Goal: Transaction & Acquisition: Purchase product/service

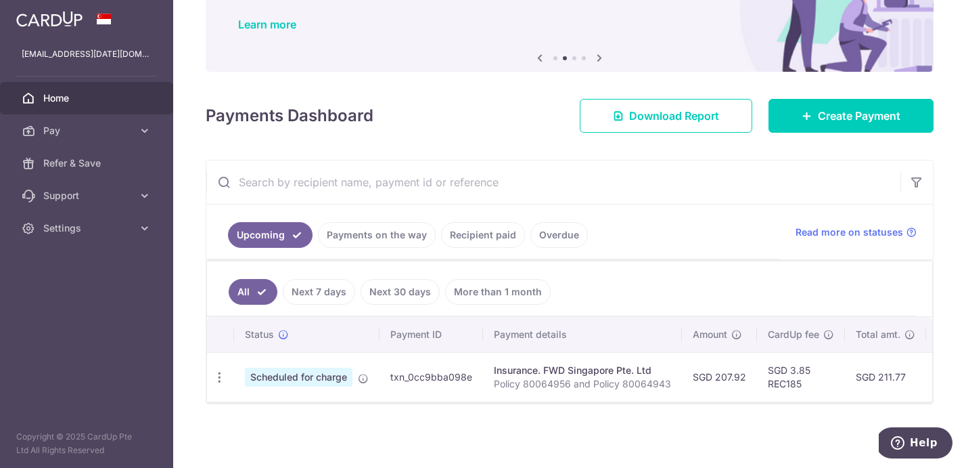
scroll to position [106, 0]
click at [382, 235] on link "Payments on the way" at bounding box center [377, 235] width 118 height 26
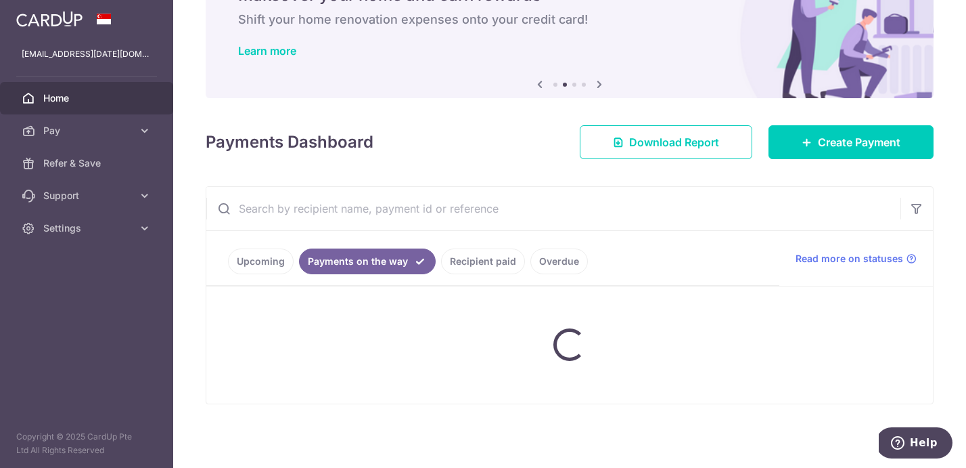
scroll to position [75, 0]
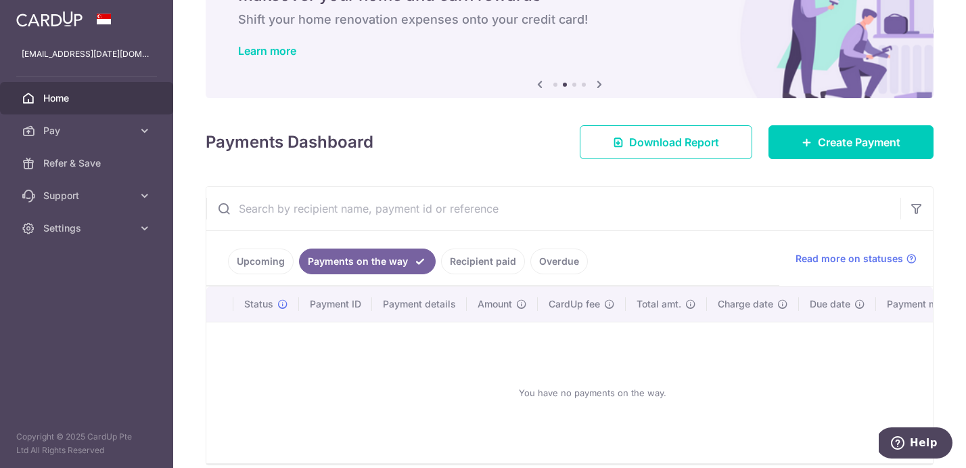
click at [481, 267] on link "Recipient paid" at bounding box center [483, 261] width 84 height 26
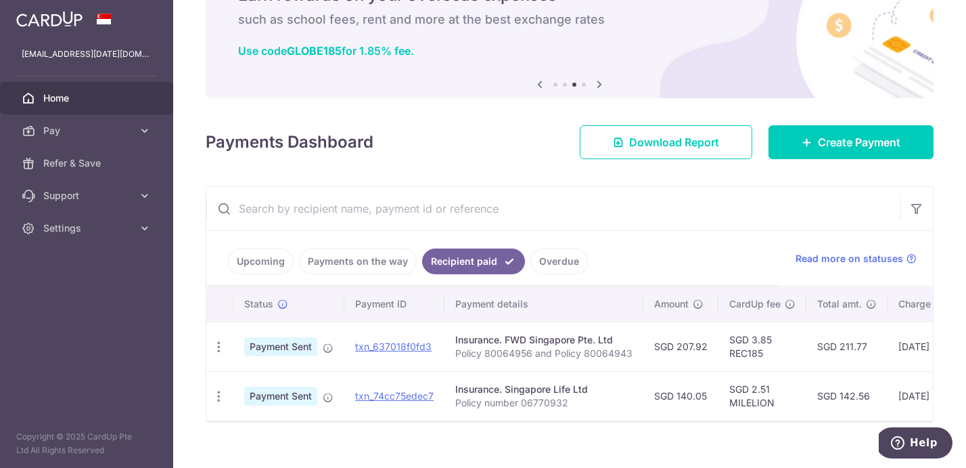
click at [555, 267] on link "Overdue" at bounding box center [559, 261] width 58 height 26
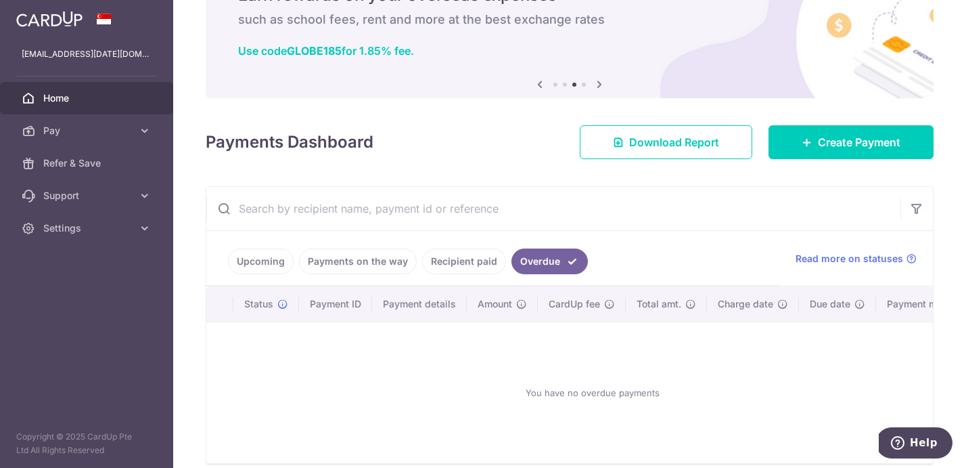
click at [359, 267] on link "Payments on the way" at bounding box center [358, 261] width 118 height 26
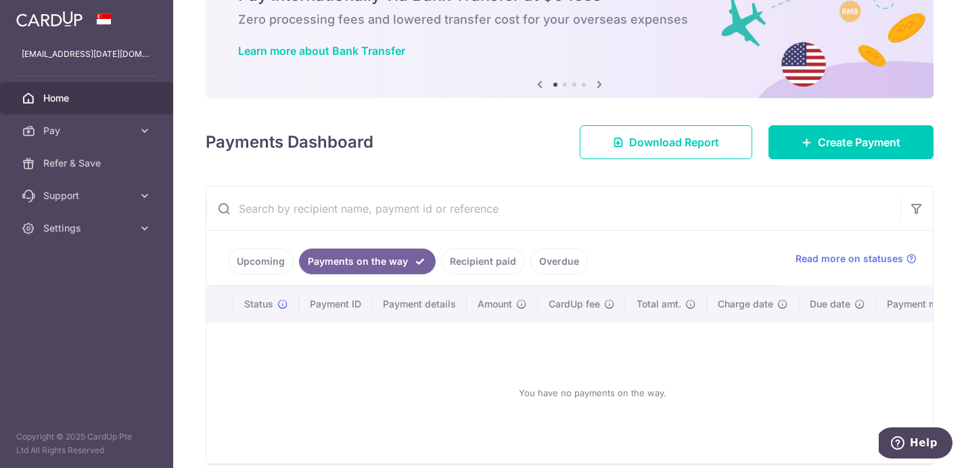
click at [274, 259] on link "Upcoming" at bounding box center [261, 261] width 66 height 26
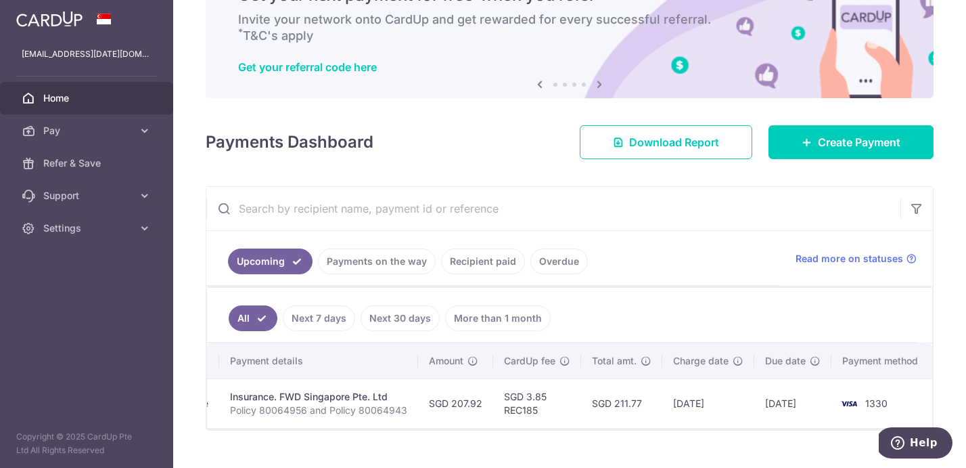
scroll to position [0, 263]
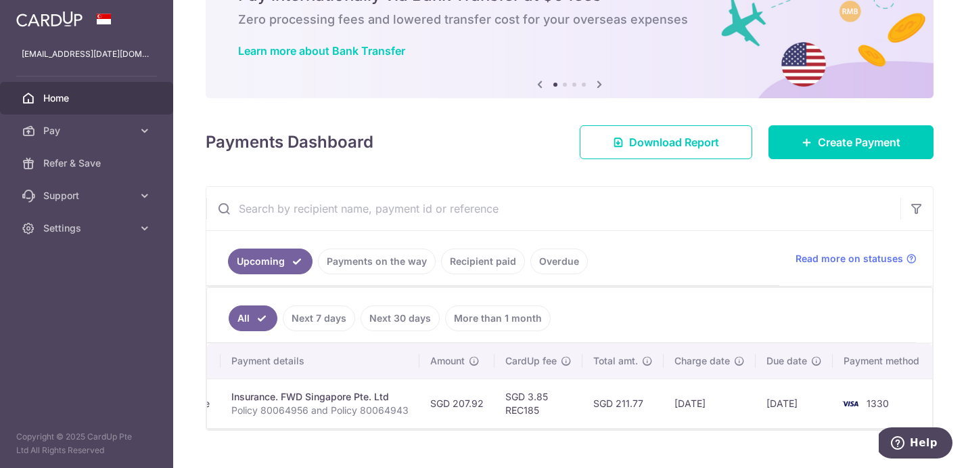
click at [473, 260] on link "Recipient paid" at bounding box center [483, 261] width 84 height 26
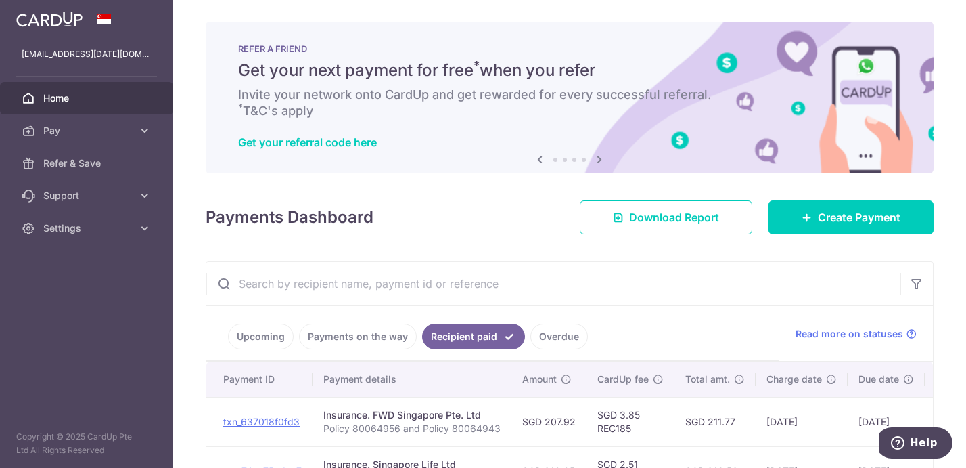
scroll to position [0, 0]
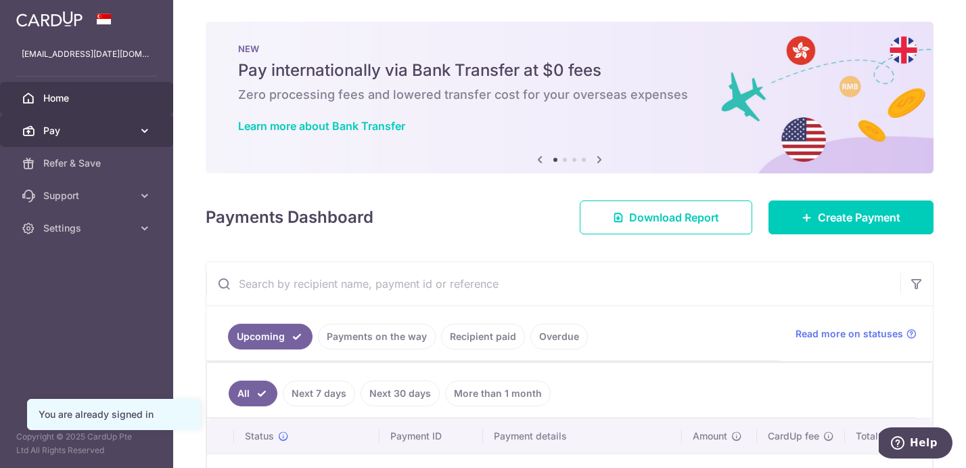
click at [137, 128] on link "Pay" at bounding box center [86, 130] width 173 height 32
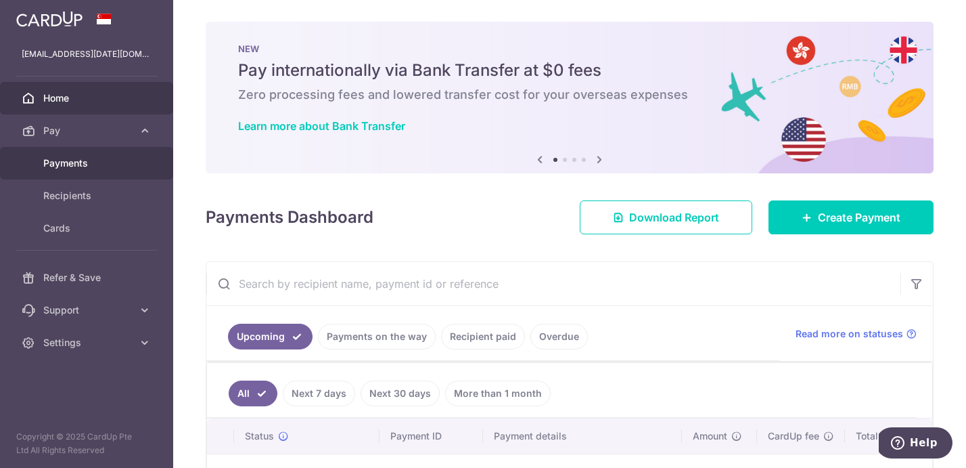
click at [78, 162] on span "Payments" at bounding box center [87, 163] width 89 height 14
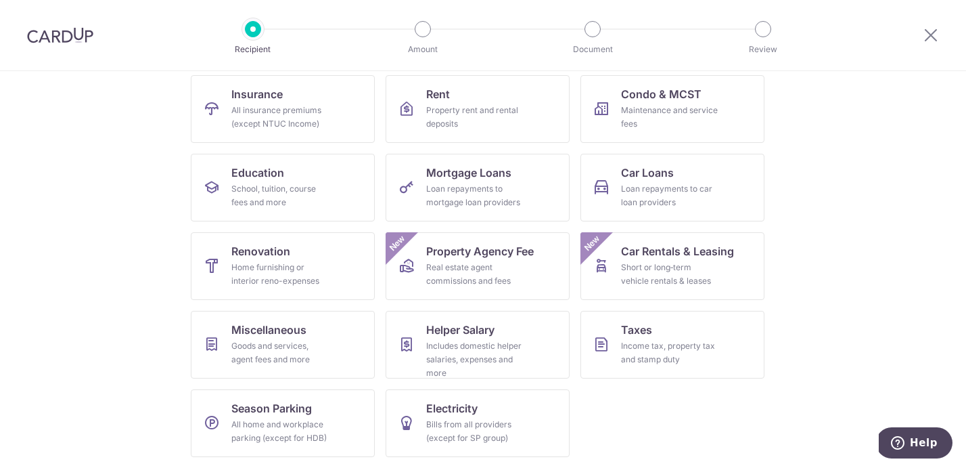
scroll to position [138, 0]
click at [263, 333] on span "Miscellaneous" at bounding box center [268, 329] width 75 height 16
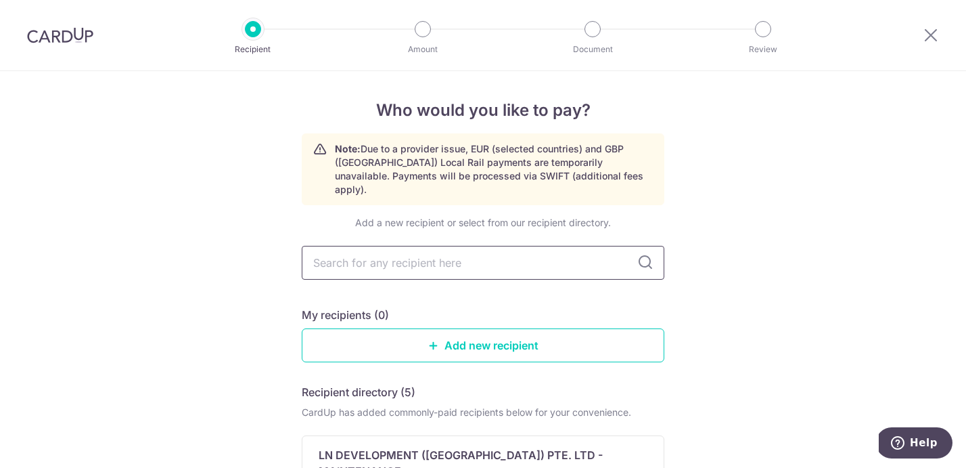
click at [470, 246] on input "text" at bounding box center [483, 263] width 363 height 34
click at [455, 253] on input "text" at bounding box center [483, 263] width 363 height 34
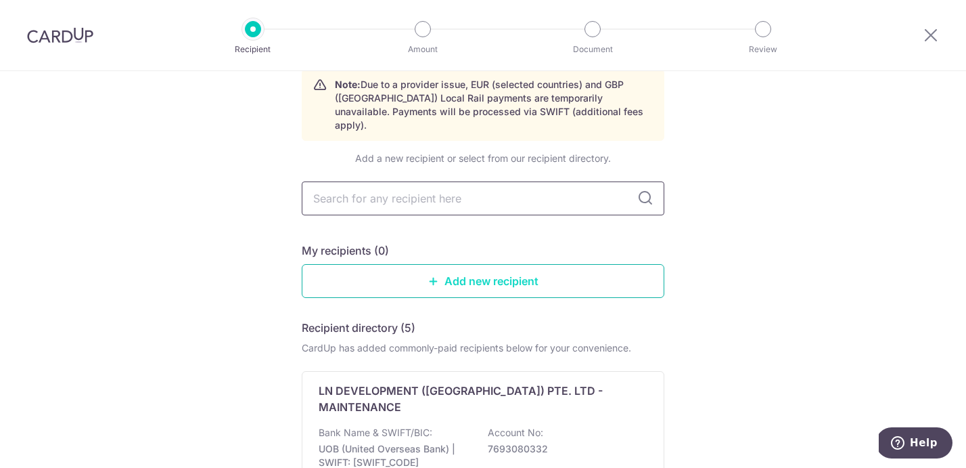
scroll to position [91, 0]
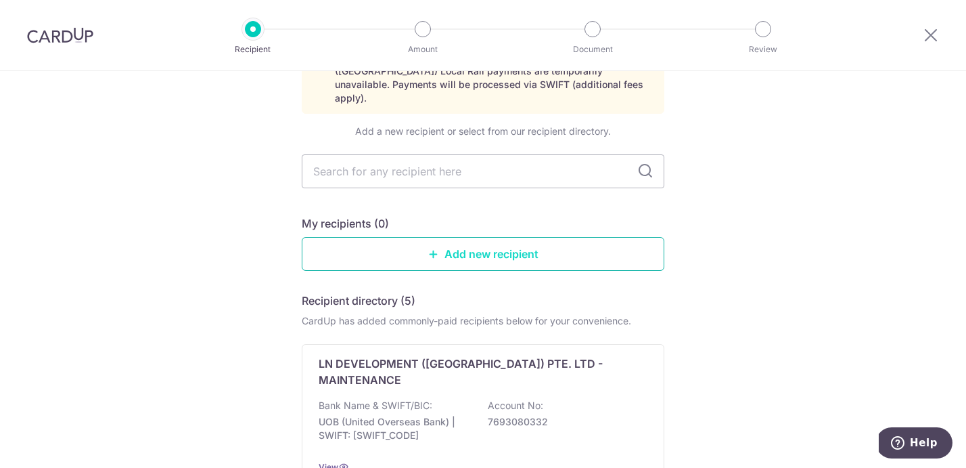
click at [497, 246] on link "Add new recipient" at bounding box center [483, 254] width 363 height 34
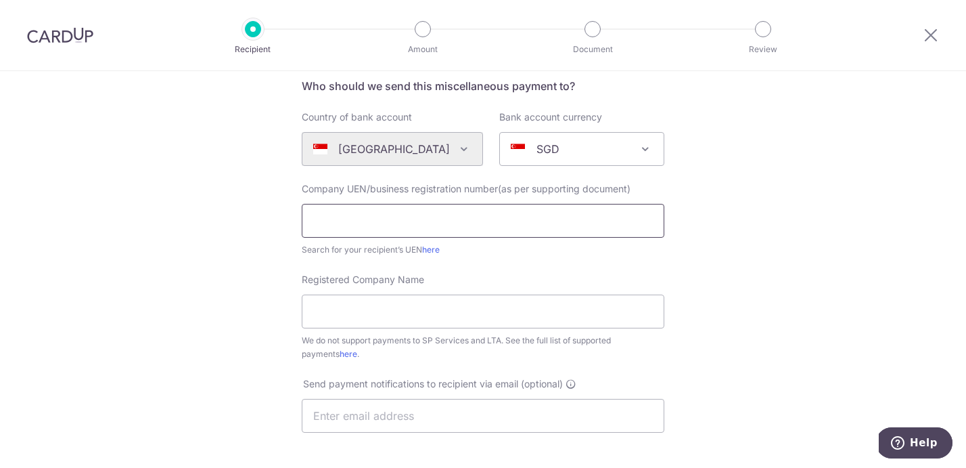
scroll to position [108, 0]
click at [455, 222] on input "text" at bounding box center [483, 219] width 363 height 34
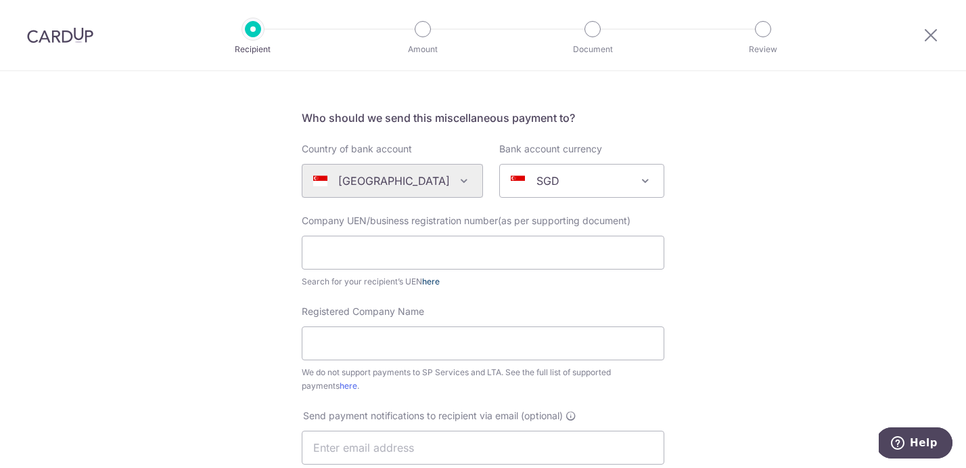
click at [430, 281] on link "here" at bounding box center [431, 281] width 18 height 10
click at [526, 249] on input "text" at bounding box center [483, 252] width 363 height 34
paste input "202519888W"
type input "202519888W"
paste input "COUNSELLING AND CARE CENTRE LTD."
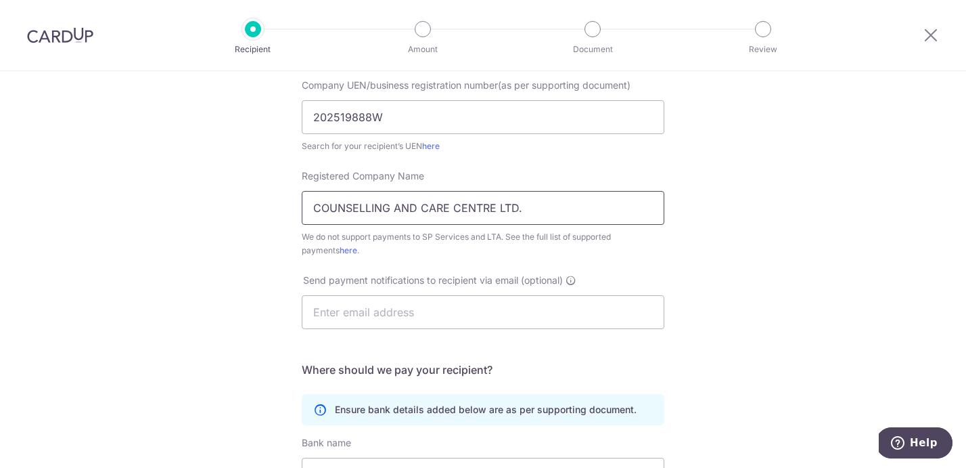
scroll to position [211, 0]
type input "COUNSELLING AND CARE CENTRE LTD."
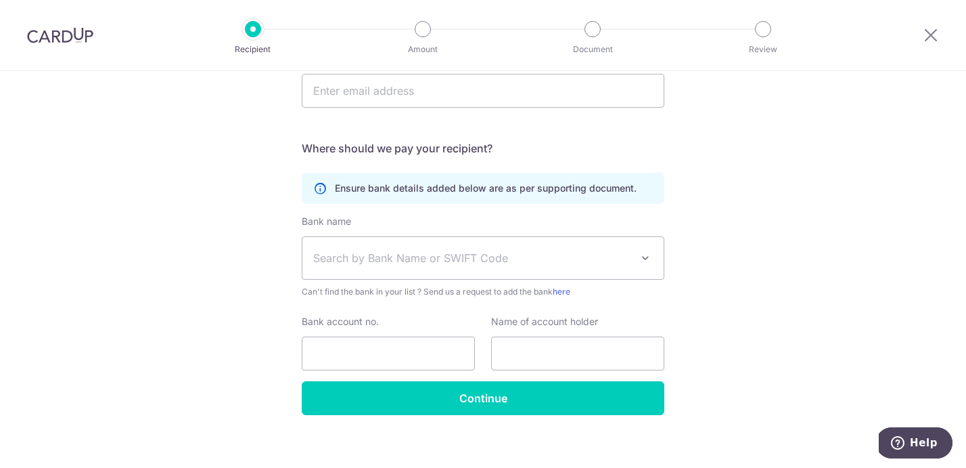
scroll to position [432, 0]
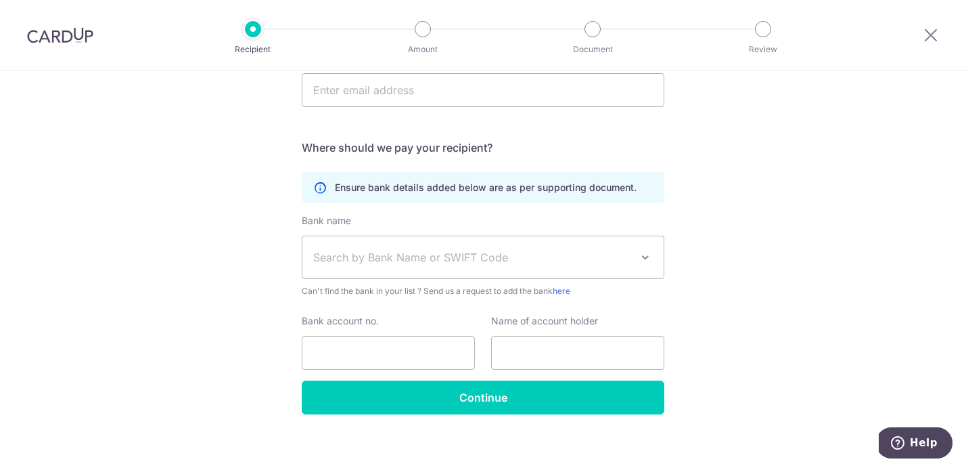
click at [463, 264] on span "Search by Bank Name or SWIFT Code" at bounding box center [472, 257] width 318 height 16
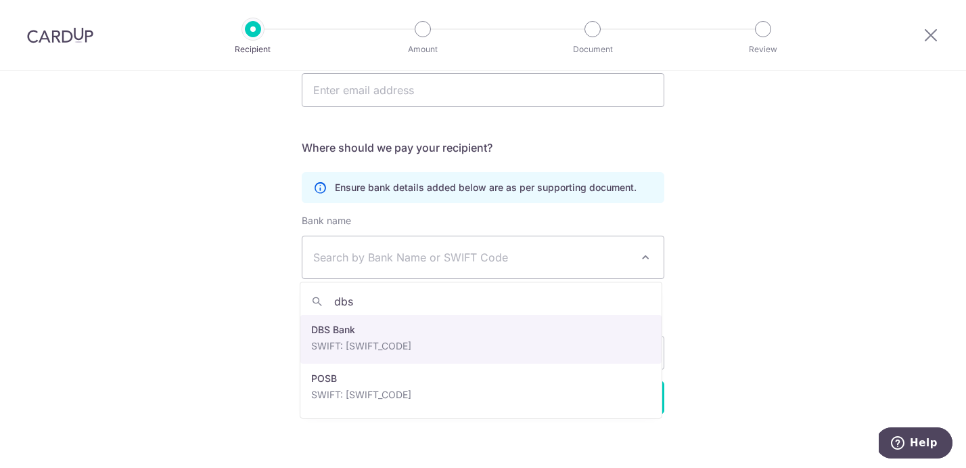
type input "dbs"
select select "6"
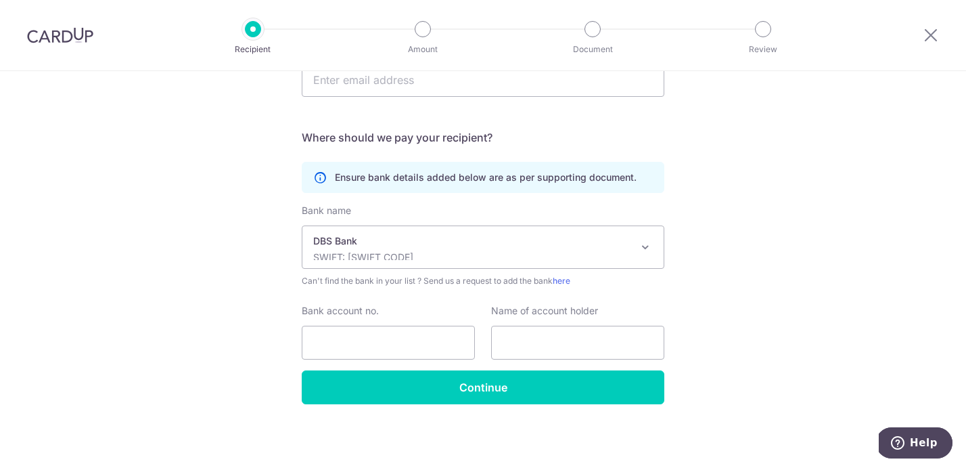
scroll to position [442, 0]
click at [367, 338] on input "Bank account no." at bounding box center [388, 342] width 173 height 34
type input "0100117399"
paste input "COUNSELLING AND CARE CENTRE LTD."
type input "COUNSELLING AND CARE CENTRE"
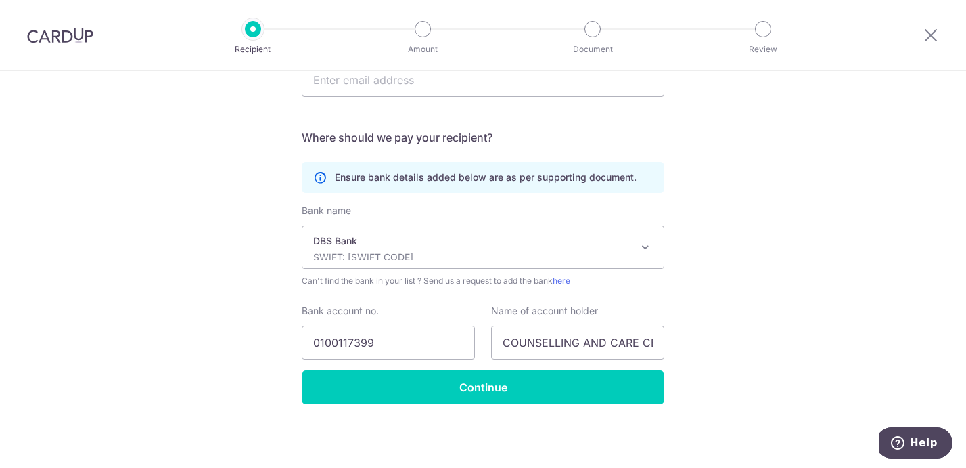
click at [853, 345] on div "Who would you like to pay? Your recipient does not need a CardUp account to rec…" at bounding box center [483, 48] width 966 height 839
click at [326, 342] on input "0100117399" at bounding box center [388, 342] width 173 height 34
click at [553, 342] on input "COUNSELLING AND CARE CENTRE" at bounding box center [577, 342] width 173 height 34
click at [790, 328] on div "Who would you like to pay? Your recipient does not need a CardUp account to rec…" at bounding box center [483, 48] width 966 height 839
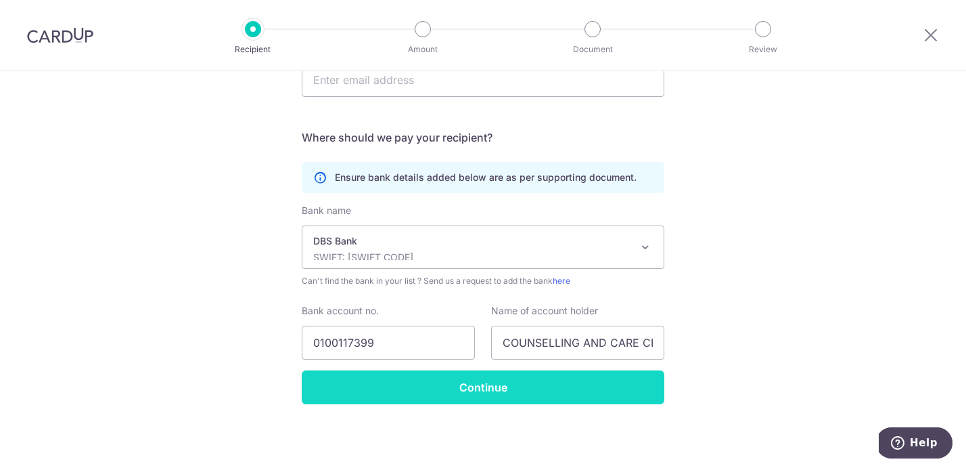
click at [543, 380] on input "Continue" at bounding box center [483, 387] width 363 height 34
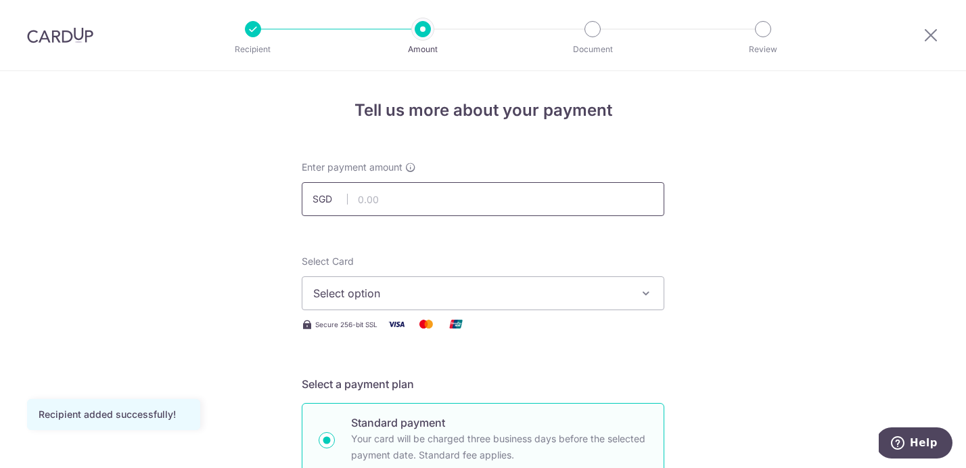
click at [380, 195] on input "text" at bounding box center [483, 199] width 363 height 34
type input "179.85"
click at [621, 300] on span "Select option" at bounding box center [470, 293] width 315 height 16
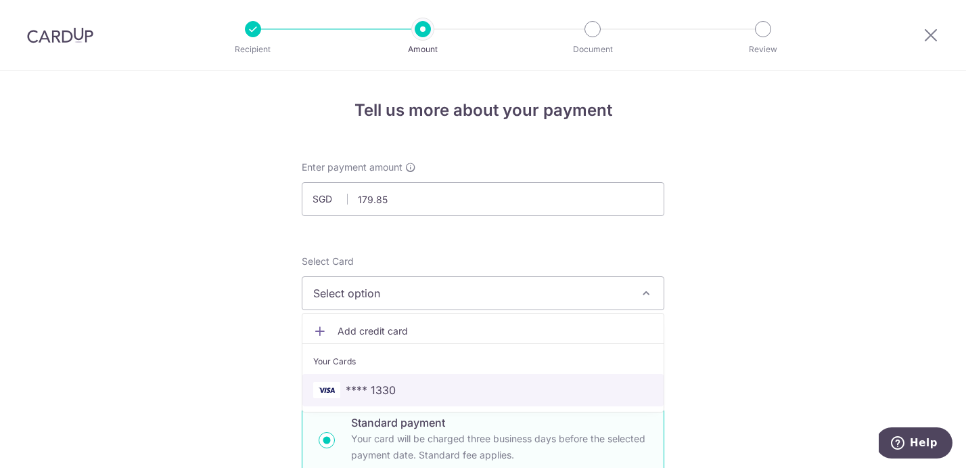
click at [391, 390] on span "**** 1330" at bounding box center [371, 390] width 50 height 16
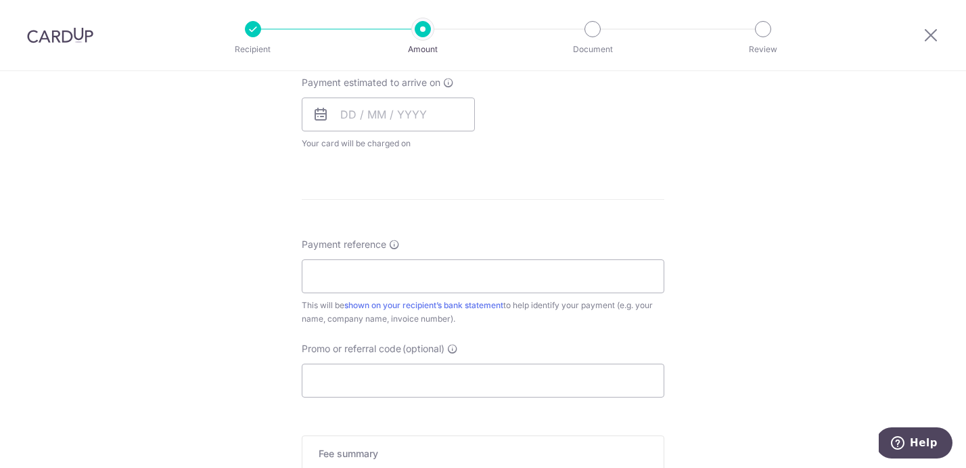
scroll to position [633, 0]
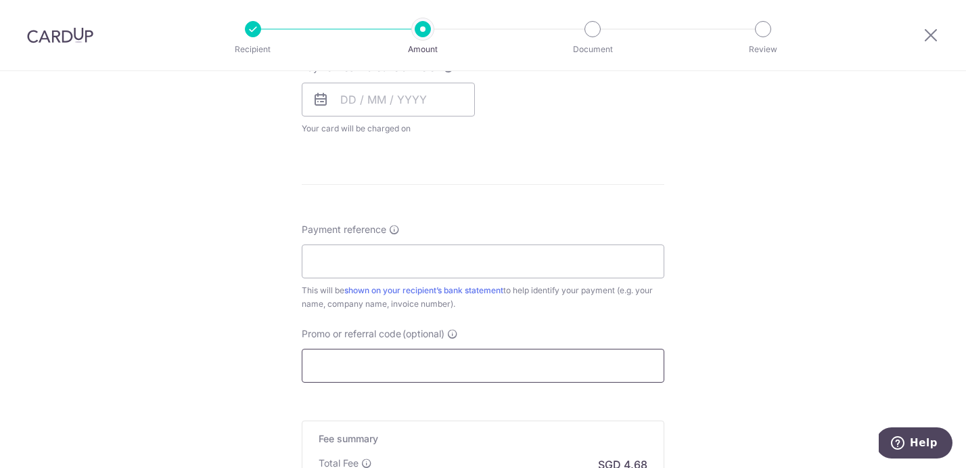
click at [397, 363] on input "Promo or referral code (optional)" at bounding box center [483, 365] width 363 height 34
paste input "OFF225"
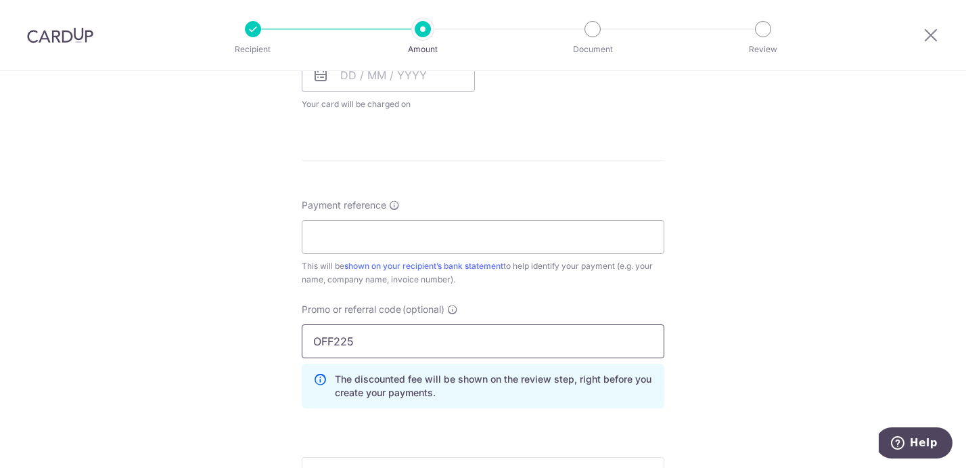
scroll to position [648, 0]
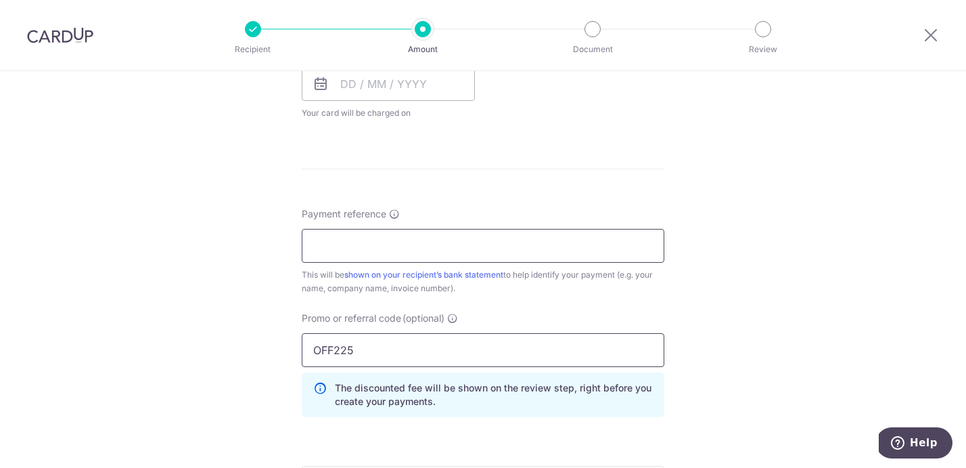
type input "OFF225"
click at [424, 245] on input "Payment reference" at bounding box center [483, 246] width 363 height 34
click at [491, 244] on input "Payment reference" at bounding box center [483, 246] width 363 height 34
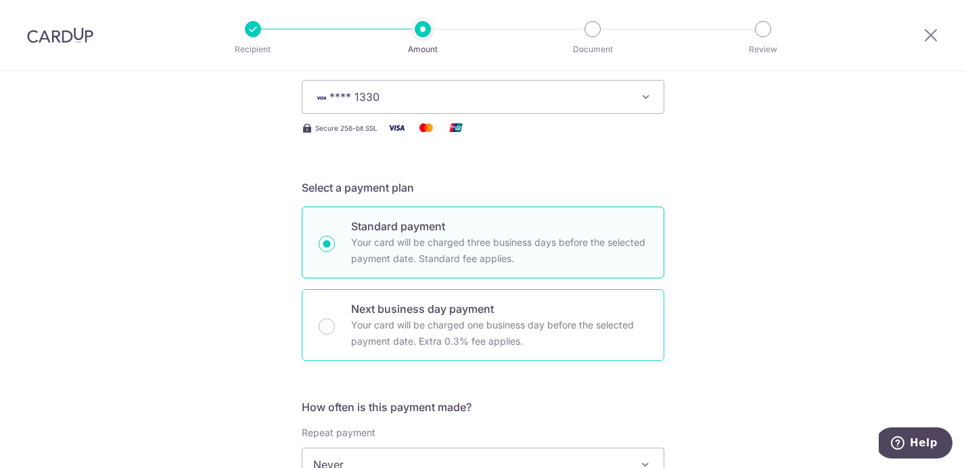
scroll to position [493, 0]
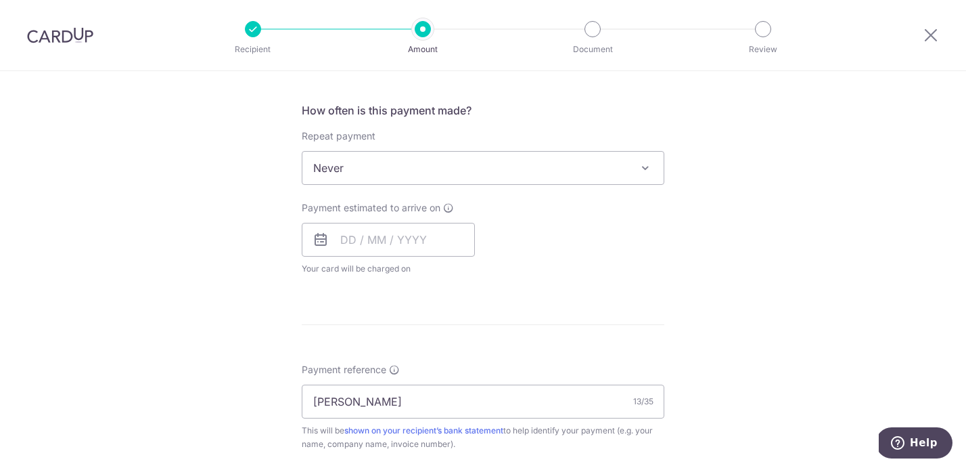
click at [763, 279] on div "Tell us more about your payment Enter payment amount SGD 179.85 179.85 Recipien…" at bounding box center [483, 220] width 966 height 1285
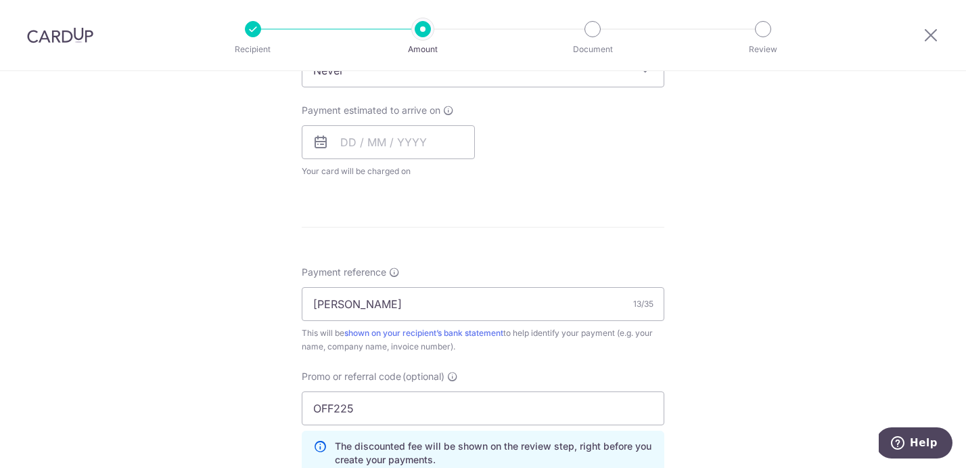
click at [545, 321] on div "Payment reference Savrina Shahi 13/35 This will be shown on your recipient’s ba…" at bounding box center [483, 309] width 363 height 88
click at [545, 309] on input "Savrina Shahi" at bounding box center [483, 304] width 363 height 34
type input "[PERSON_NAME] [DATE]"
click at [751, 298] on div "Tell us more about your payment Enter payment amount SGD 179.85 179.85 Recipien…" at bounding box center [483, 123] width 966 height 1285
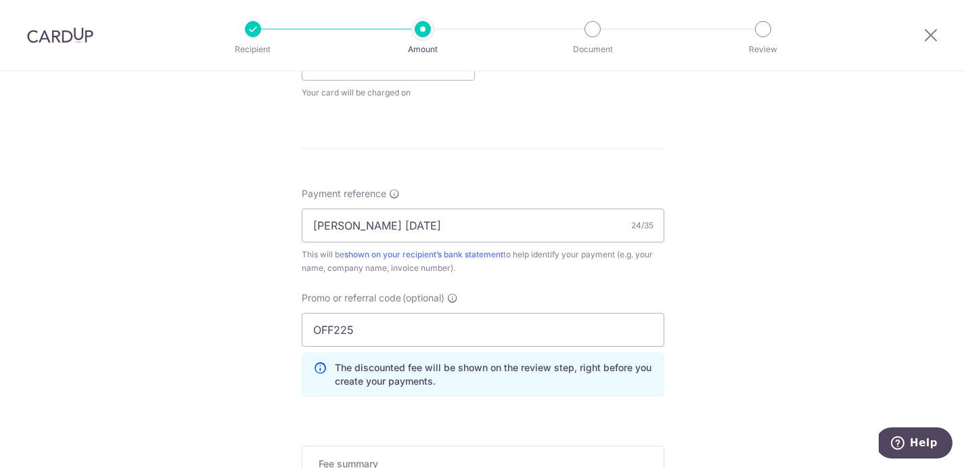
scroll to position [670, 0]
click at [384, 225] on input "[PERSON_NAME] [DATE]" at bounding box center [483, 224] width 363 height 34
click at [750, 237] on div "Tell us more about your payment Enter payment amount SGD 179.85 179.85 Recipien…" at bounding box center [483, 43] width 966 height 1285
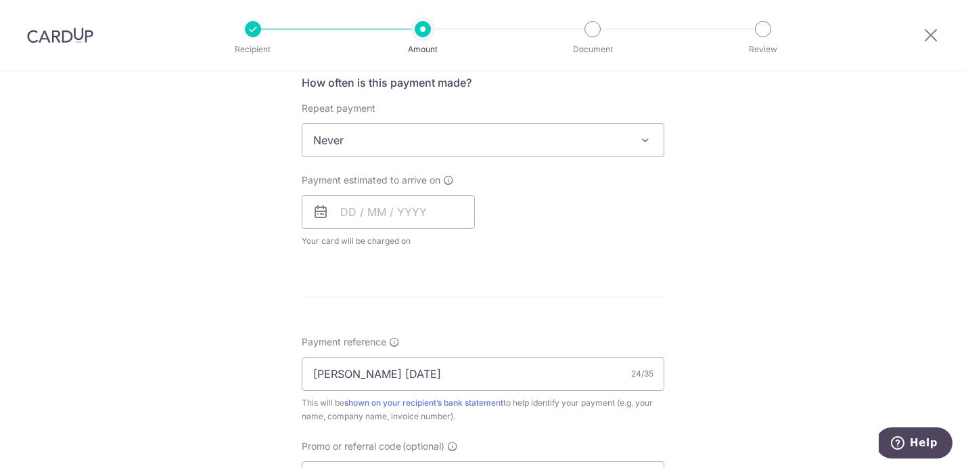
scroll to position [518, 0]
click at [350, 210] on input "text" at bounding box center [388, 214] width 173 height 34
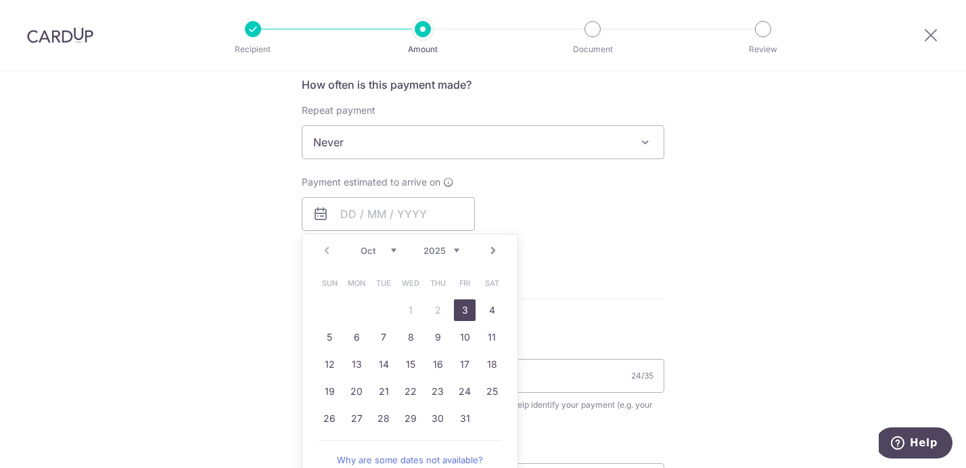
click at [463, 304] on link "3" at bounding box center [465, 310] width 22 height 22
type input "[DATE]"
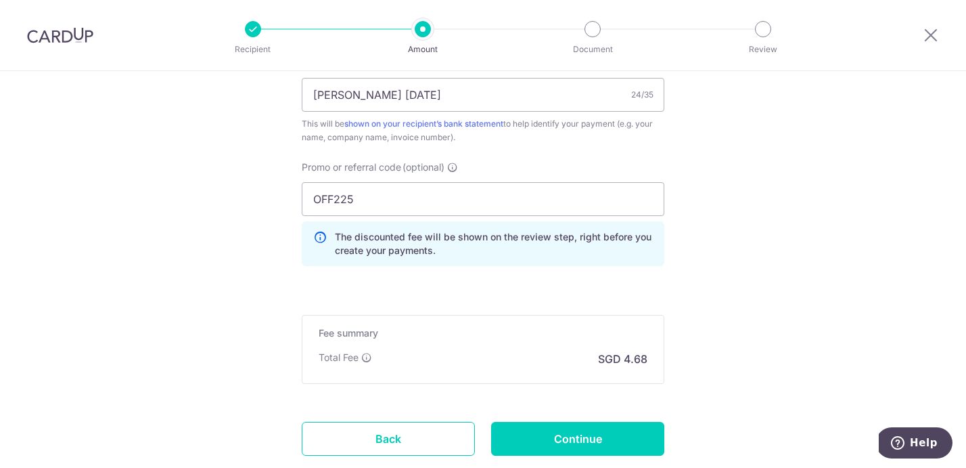
scroll to position [924, 0]
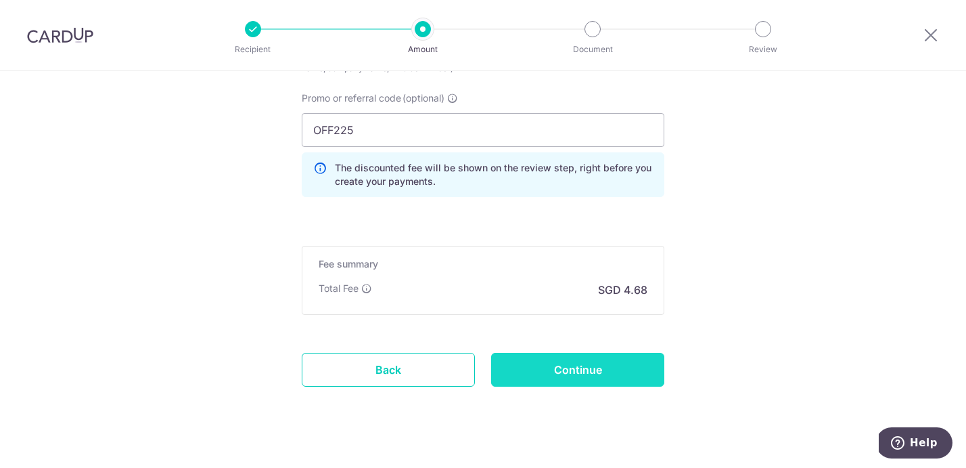
click at [576, 376] on input "Continue" at bounding box center [577, 370] width 173 height 34
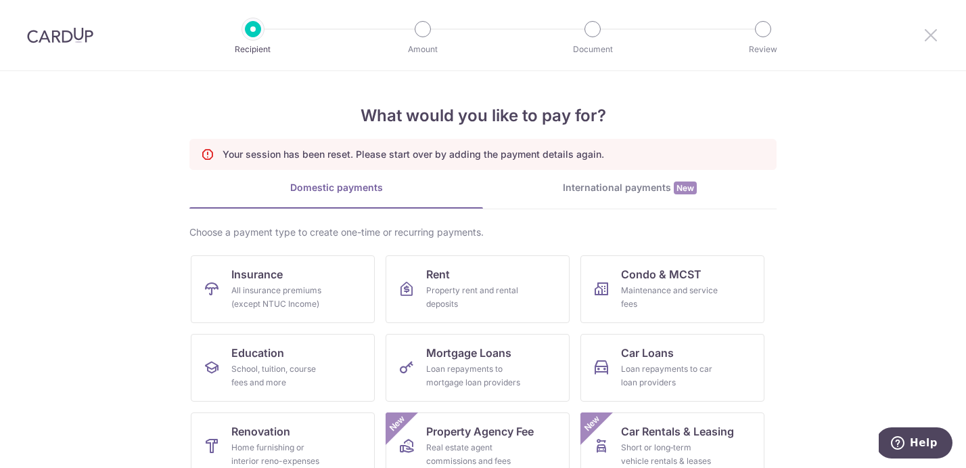
click at [926, 39] on icon at bounding box center [931, 34] width 16 height 17
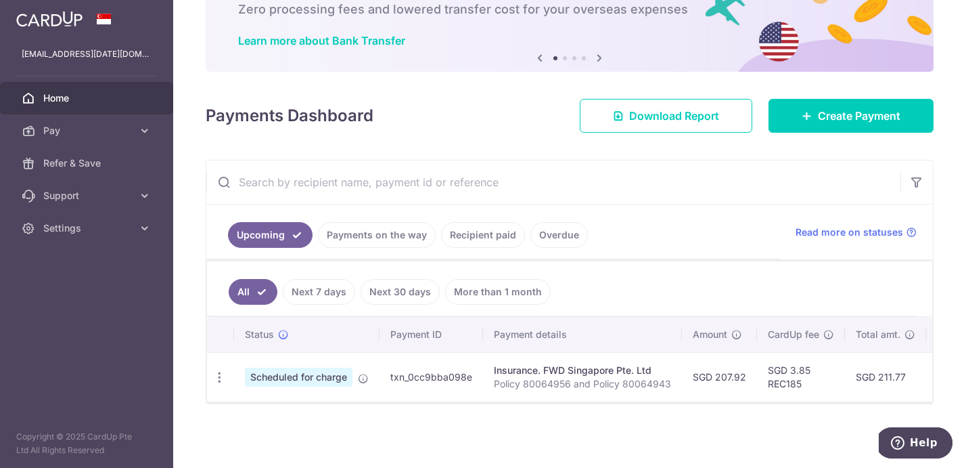
scroll to position [89, 0]
click at [794, 100] on link "Create Payment" at bounding box center [851, 116] width 165 height 34
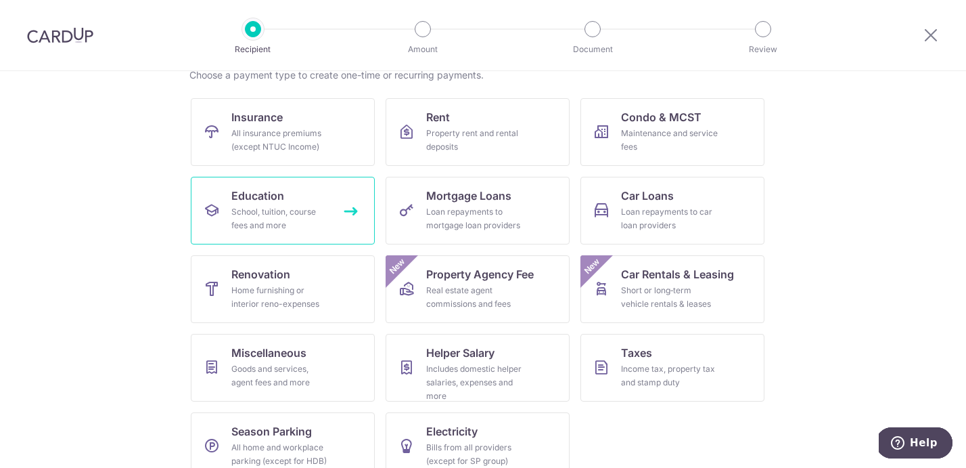
scroll to position [133, 0]
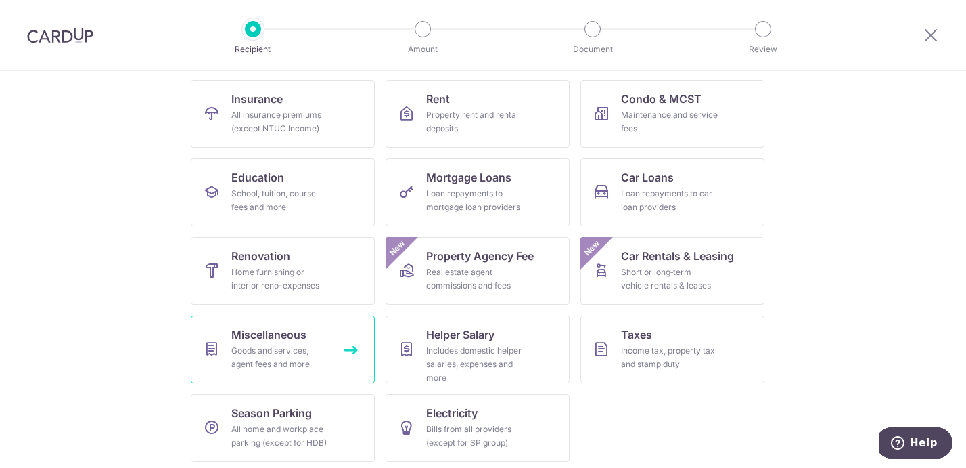
click at [293, 334] on span "Miscellaneous" at bounding box center [268, 334] width 75 height 16
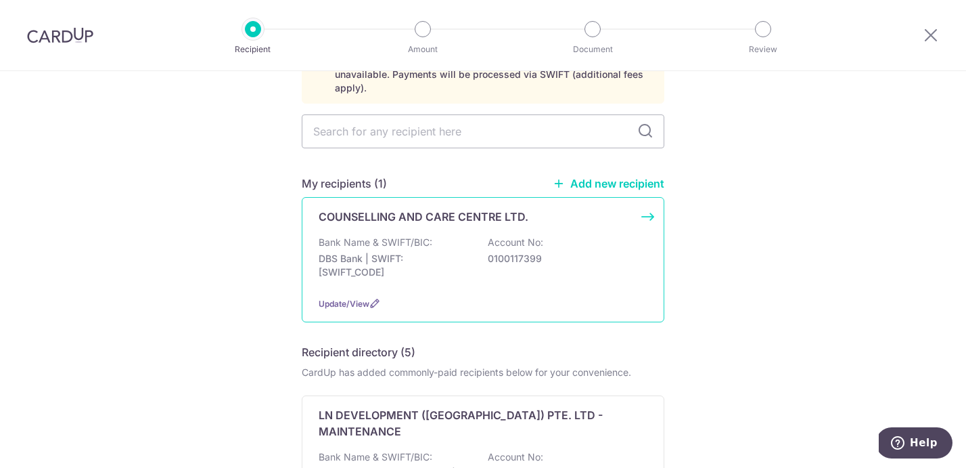
scroll to position [120, 0]
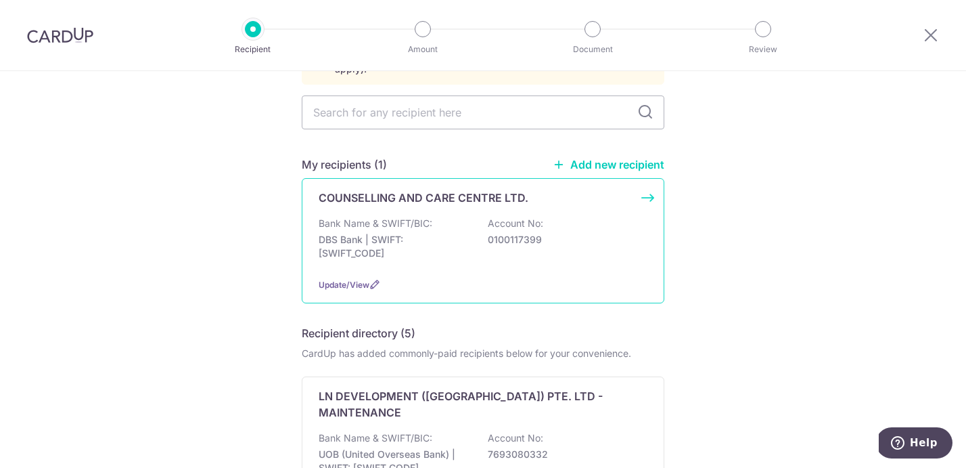
click at [558, 233] on p "0100117399" at bounding box center [564, 240] width 152 height 14
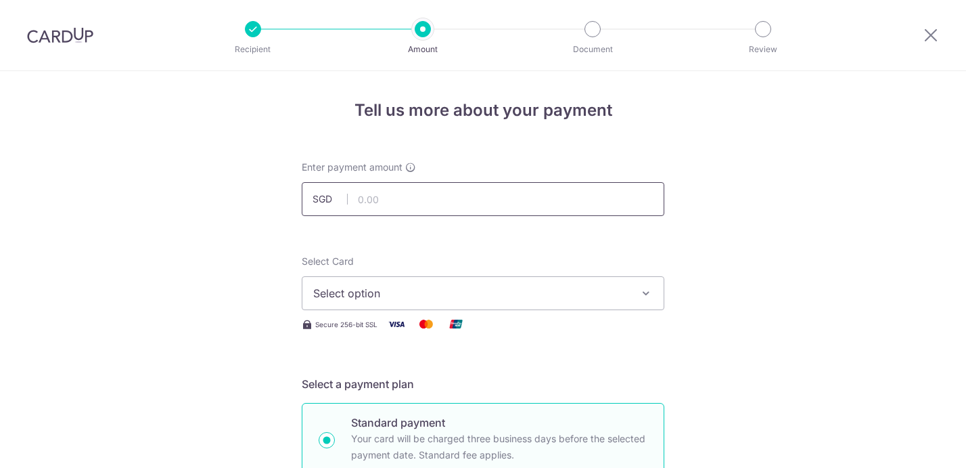
click at [441, 200] on input "text" at bounding box center [483, 199] width 363 height 34
type input "179.85"
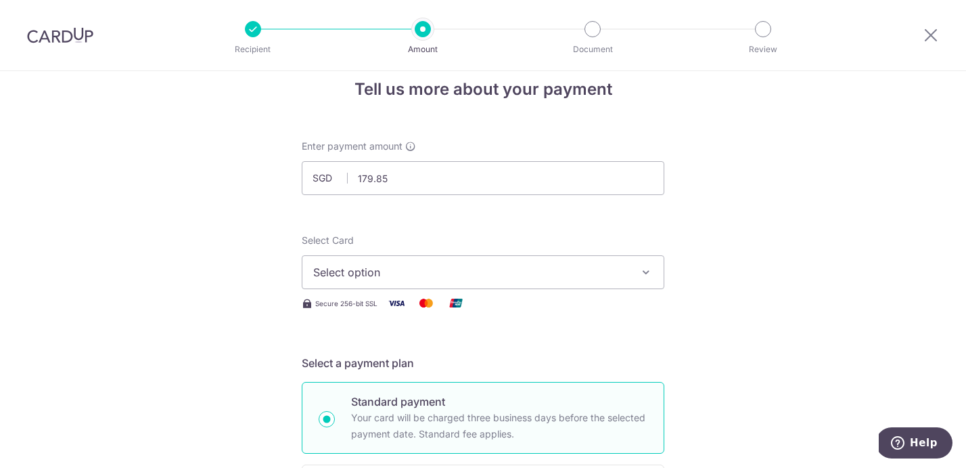
click at [629, 281] on button "Select option" at bounding box center [483, 272] width 363 height 34
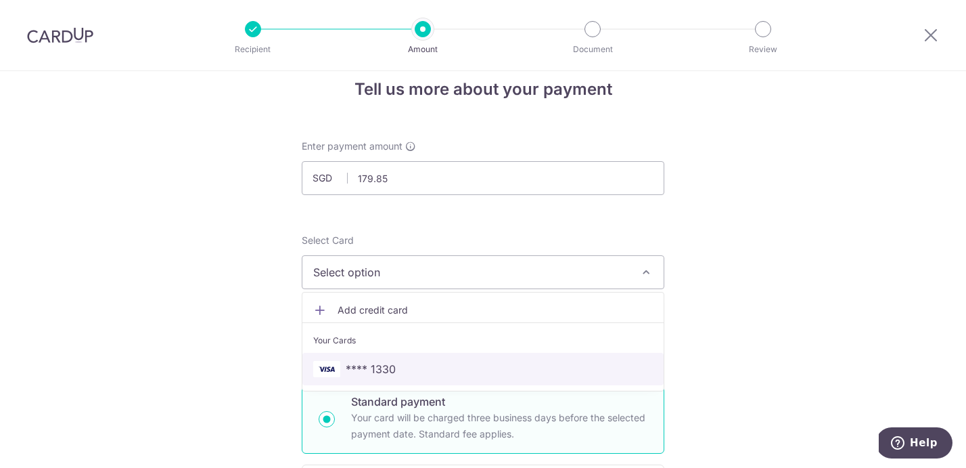
click at [376, 363] on span "**** 1330" at bounding box center [371, 369] width 50 height 16
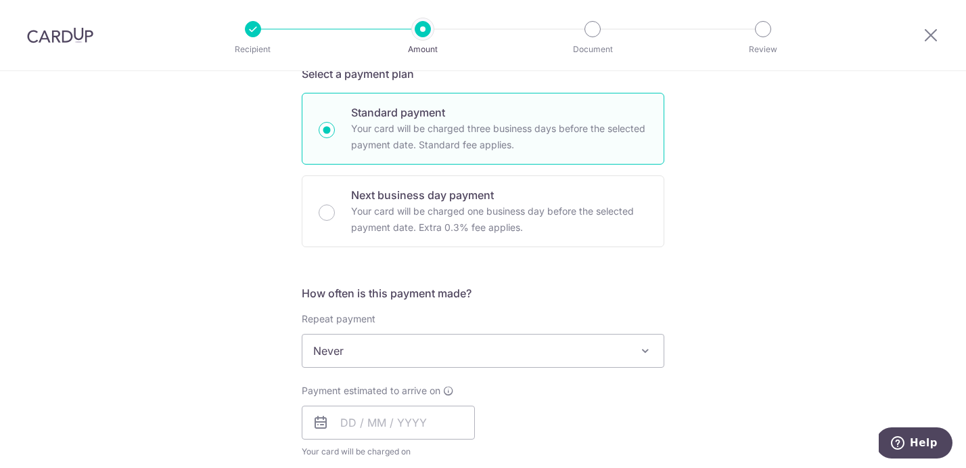
scroll to position [384, 0]
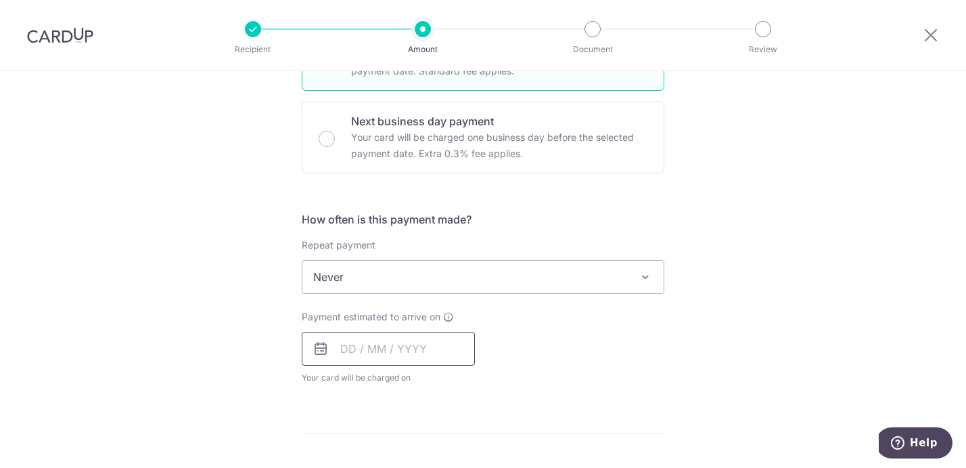
click at [346, 340] on input "text" at bounding box center [388, 349] width 173 height 34
click at [461, 436] on link "3" at bounding box center [465, 445] width 22 height 22
type input "[DATE]"
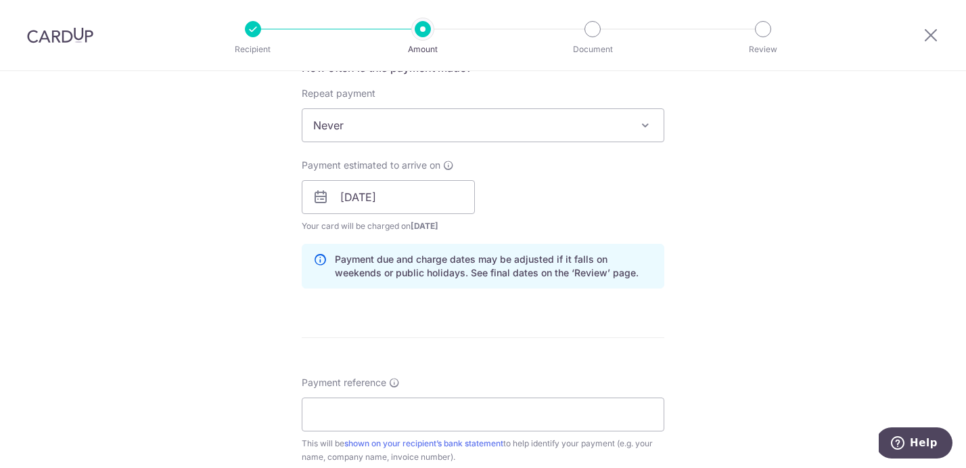
scroll to position [565, 0]
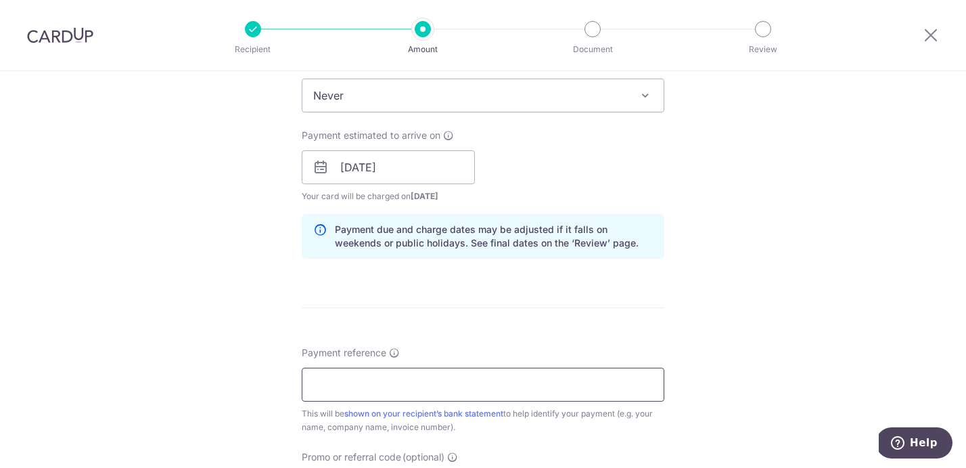
click at [371, 383] on input "Payment reference" at bounding box center [483, 384] width 363 height 34
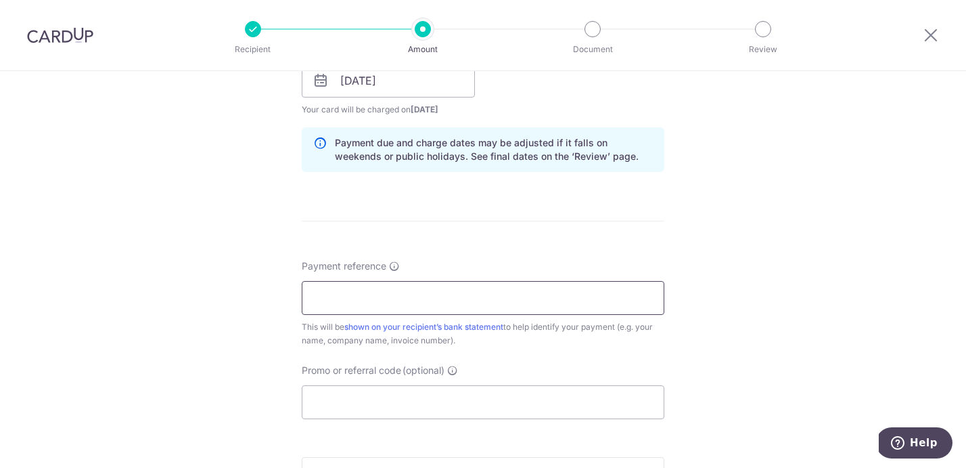
scroll to position [667, 0]
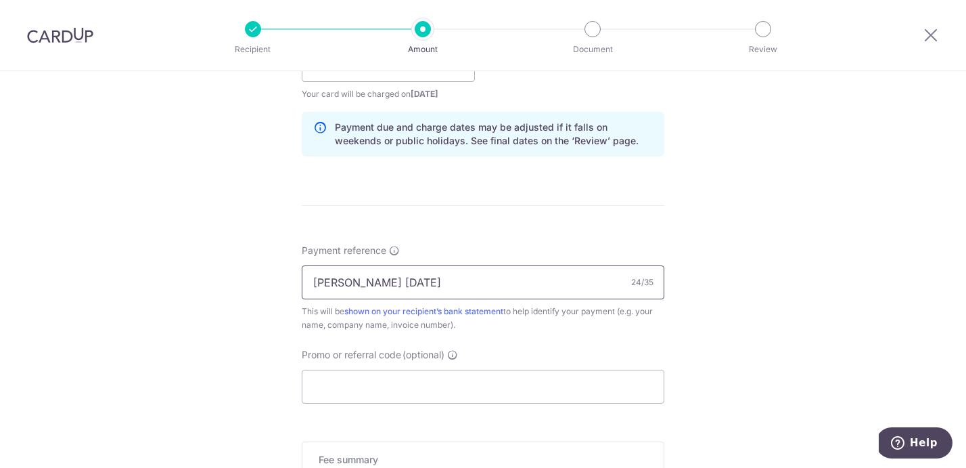
type input "[PERSON_NAME] [DATE]"
click at [756, 309] on div "Tell us more about your payment Enter payment amount SGD 179.85 179.85 Select C…" at bounding box center [483, 43] width 966 height 1279
click at [564, 384] on input "Promo or referral code (optional)" at bounding box center [483, 386] width 363 height 34
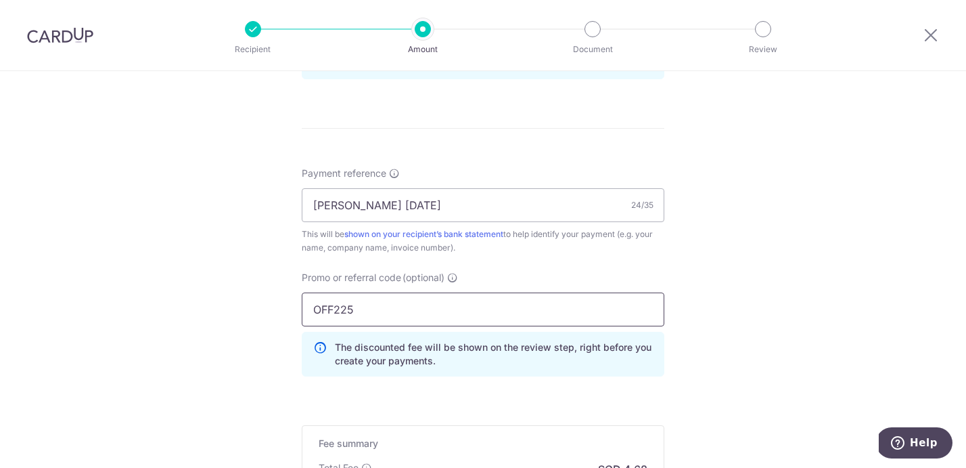
type input "OFF225"
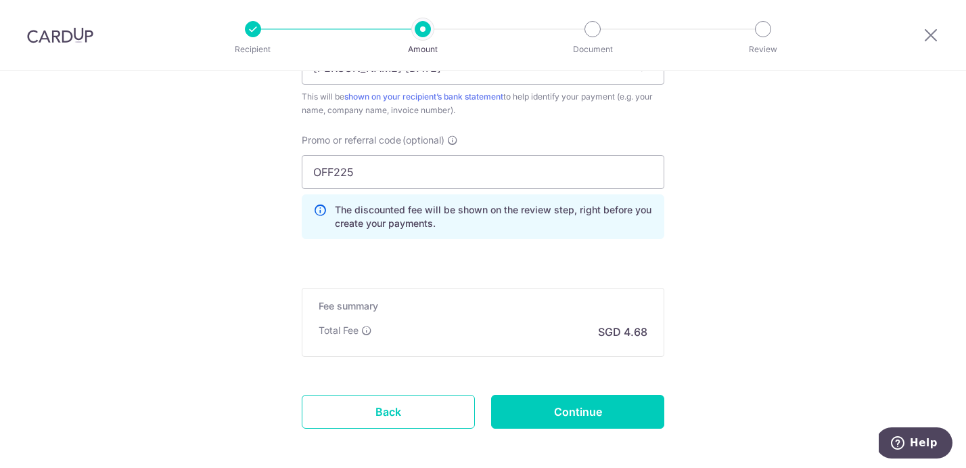
scroll to position [885, 0]
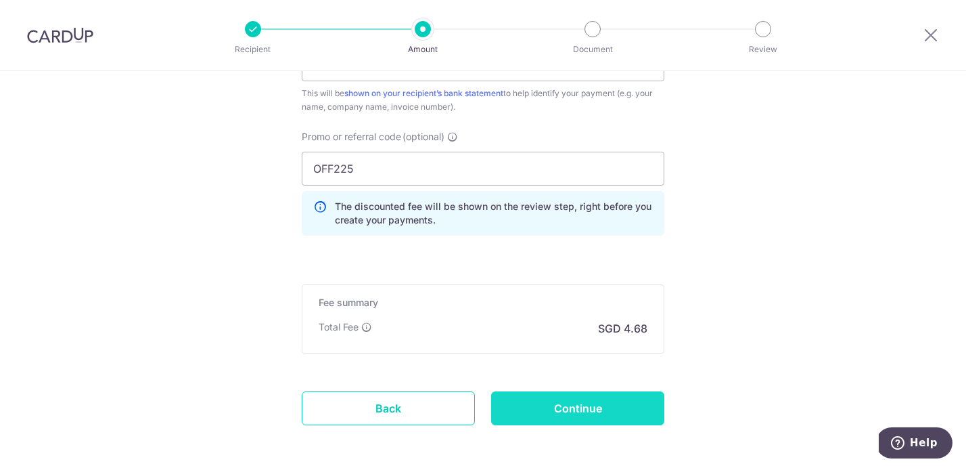
click at [612, 399] on input "Continue" at bounding box center [577, 408] width 173 height 34
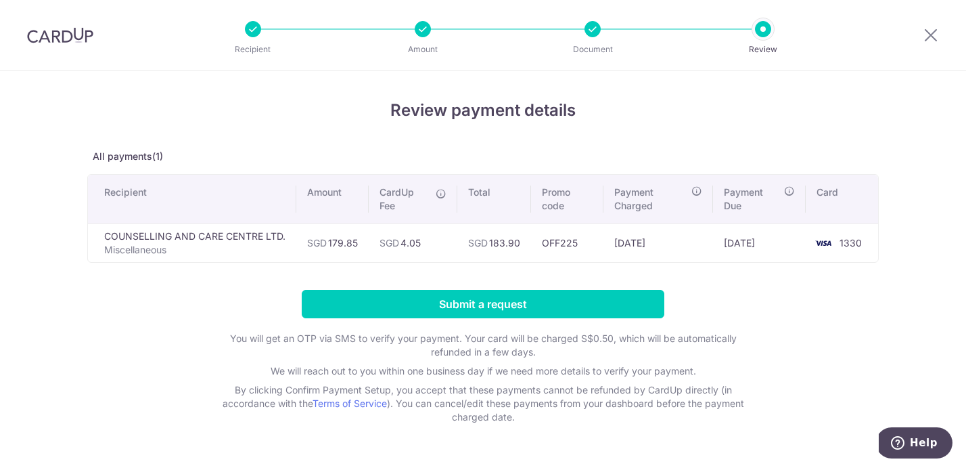
drag, startPoint x: 401, startPoint y: 244, endPoint x: 426, endPoint y: 244, distance: 25.0
click at [426, 244] on td "SGD 4.05" at bounding box center [413, 242] width 89 height 39
drag, startPoint x: 492, startPoint y: 241, endPoint x: 511, endPoint y: 241, distance: 18.9
click at [511, 241] on td "SGD 183.90" at bounding box center [494, 242] width 74 height 39
click at [733, 318] on form "Submit a request You will get an OTP via SMS to verify your payment. Your card …" at bounding box center [483, 357] width 792 height 134
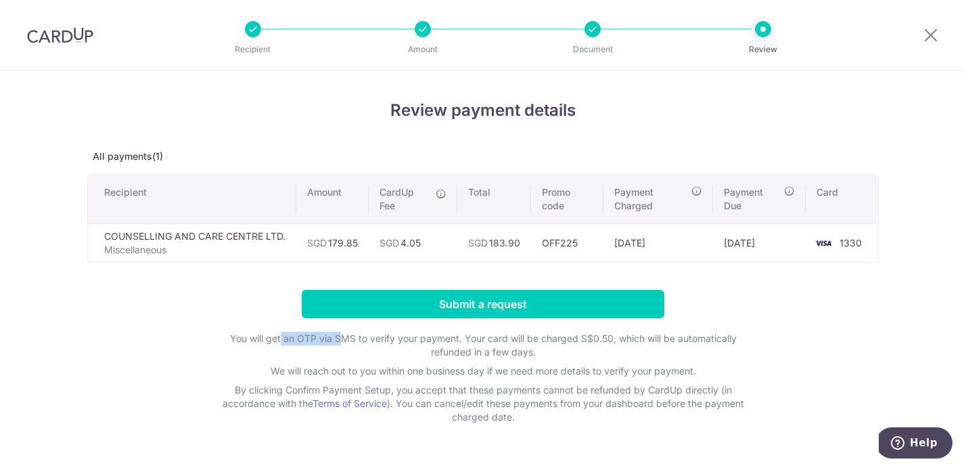
drag, startPoint x: 277, startPoint y: 339, endPoint x: 341, endPoint y: 339, distance: 63.6
click at [341, 339] on p "You will get an OTP via SMS to verify your payment. Your card will be charged S…" at bounding box center [482, 345] width 541 height 27
click at [418, 355] on p "You will get an OTP via SMS to verify your payment. Your card will be charged S…" at bounding box center [482, 345] width 541 height 27
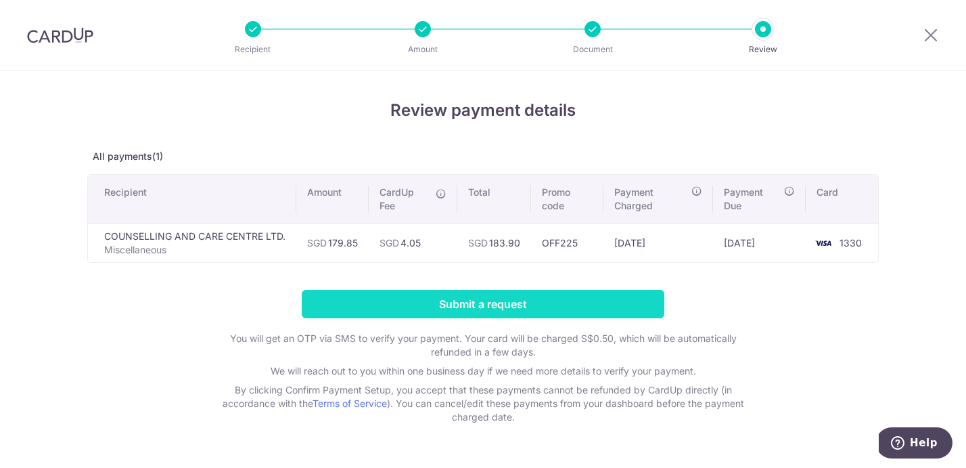
click at [439, 304] on input "Submit a request" at bounding box center [483, 304] width 363 height 28
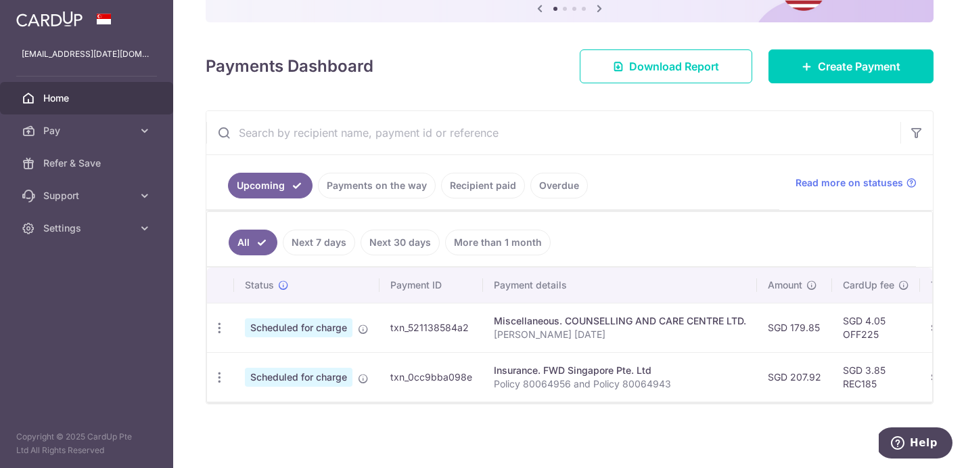
scroll to position [155, 0]
click at [435, 321] on td "txn_521138584a2" at bounding box center [432, 326] width 104 height 49
click at [662, 330] on p "[PERSON_NAME] [DATE]" at bounding box center [620, 334] width 252 height 14
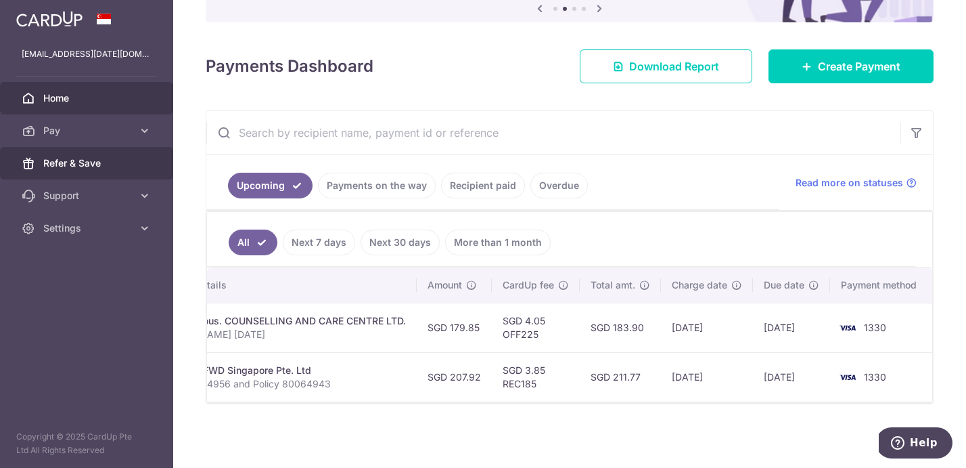
scroll to position [0, 339]
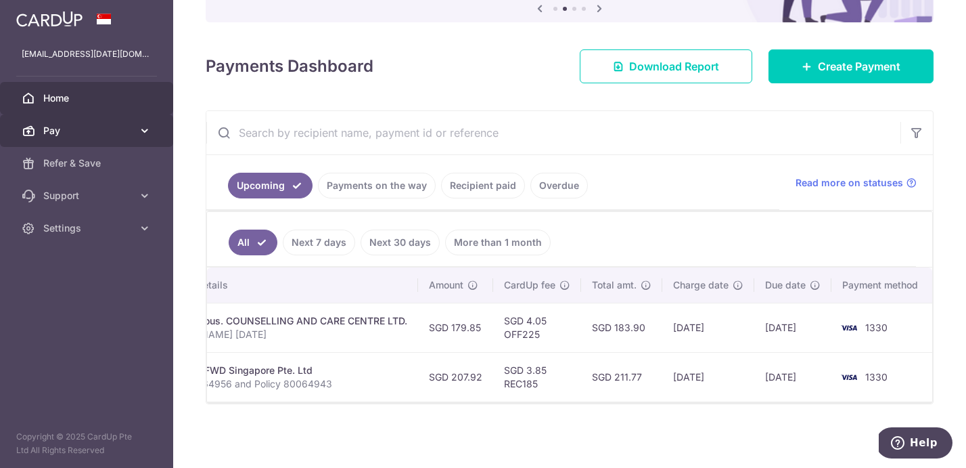
click at [138, 134] on icon at bounding box center [145, 131] width 14 height 14
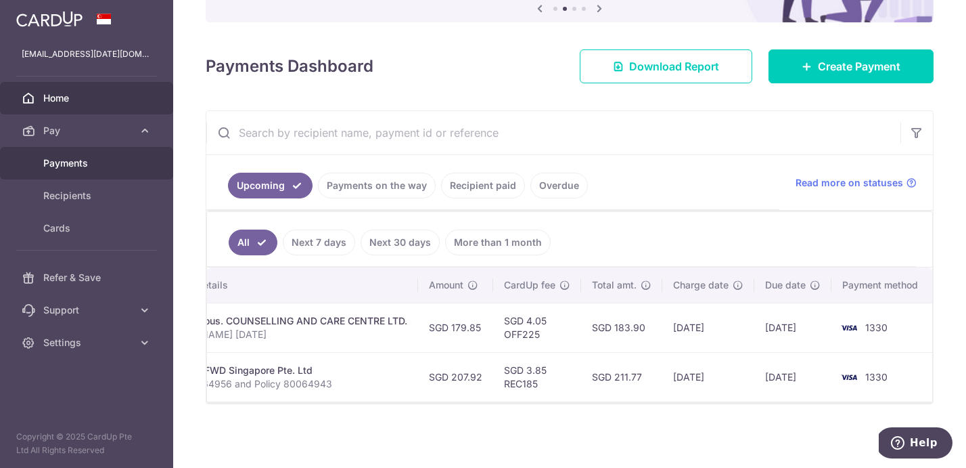
click at [75, 170] on link "Payments" at bounding box center [86, 163] width 173 height 32
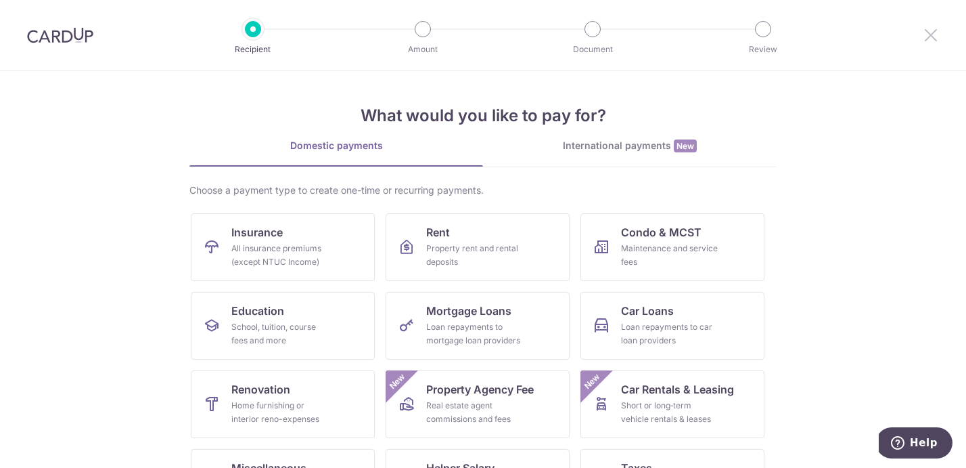
click at [930, 43] on icon at bounding box center [931, 34] width 16 height 17
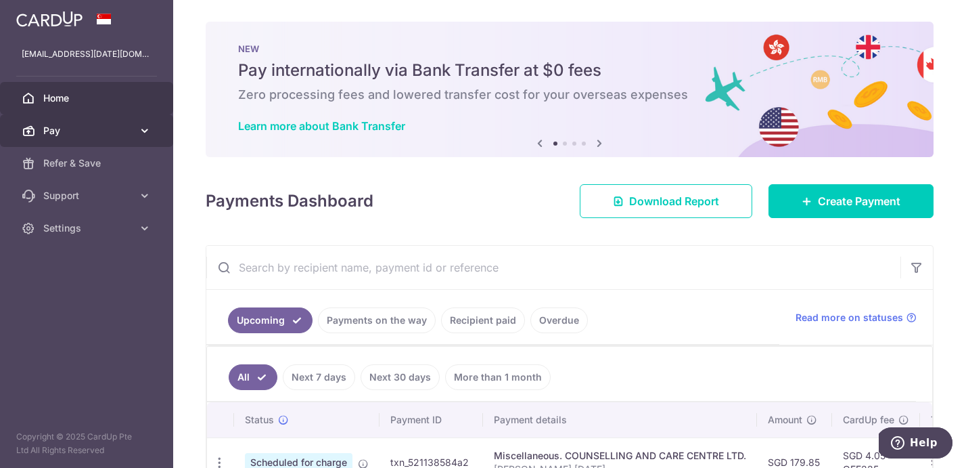
click at [130, 134] on span "Pay" at bounding box center [87, 131] width 89 height 14
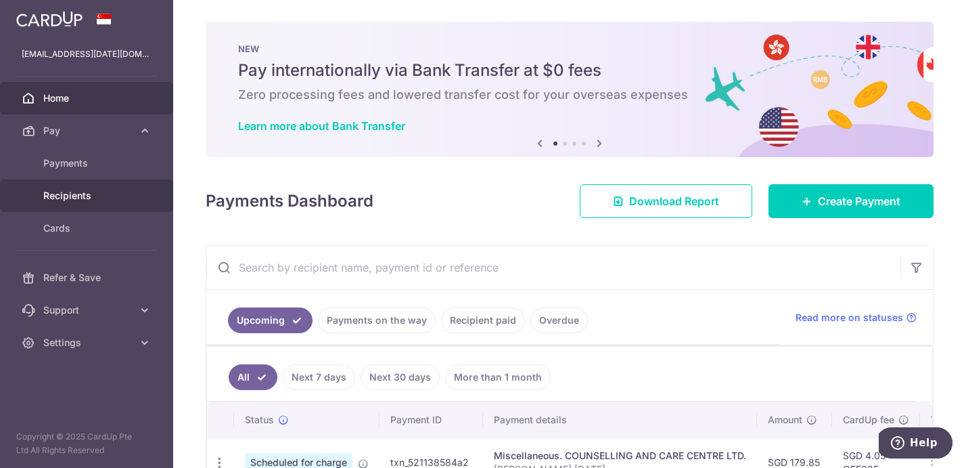
click at [64, 199] on span "Recipients" at bounding box center [87, 196] width 89 height 14
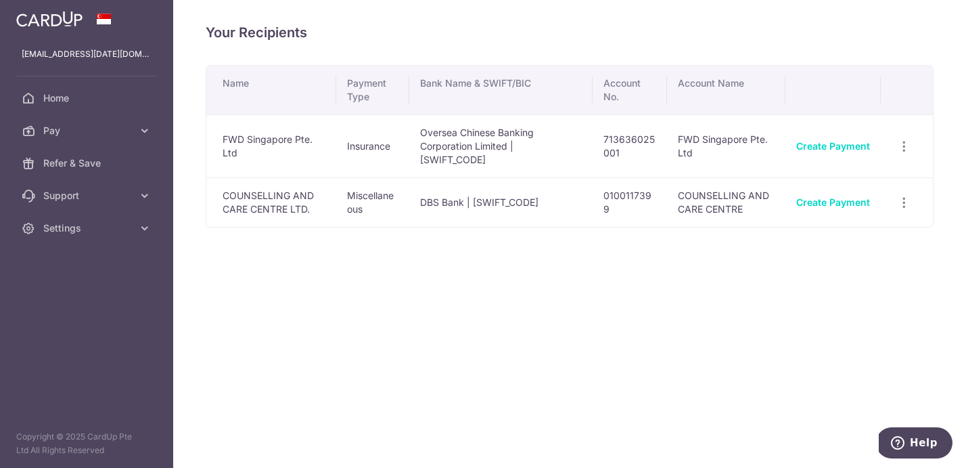
click at [281, 190] on td "COUNSELLING AND CARE CENTRE LTD." at bounding box center [271, 201] width 130 height 49
click at [909, 196] on icon "button" at bounding box center [904, 203] width 14 height 14
click at [633, 302] on div "Your Recipients Name Payment Type Bank Name & SWIFT/BIC Account No. Account Nam…" at bounding box center [569, 234] width 793 height 468
click at [139, 133] on icon at bounding box center [145, 131] width 14 height 14
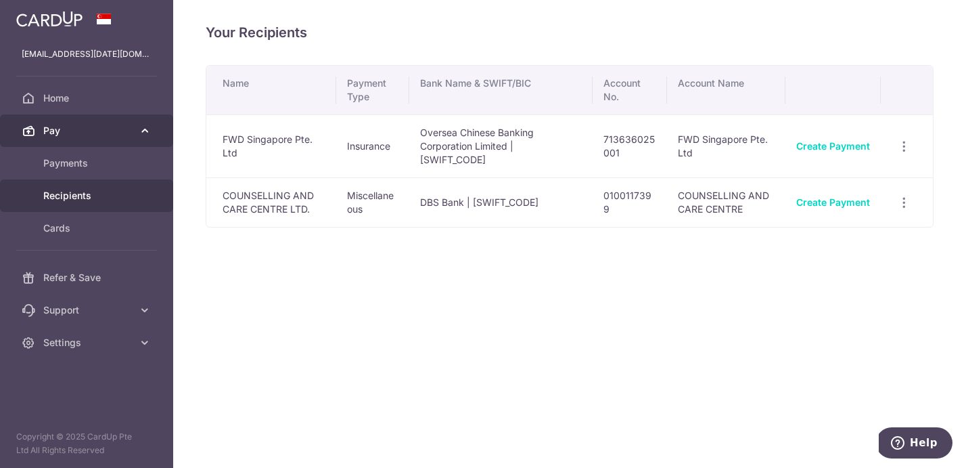
click at [70, 128] on span "Pay" at bounding box center [87, 131] width 89 height 14
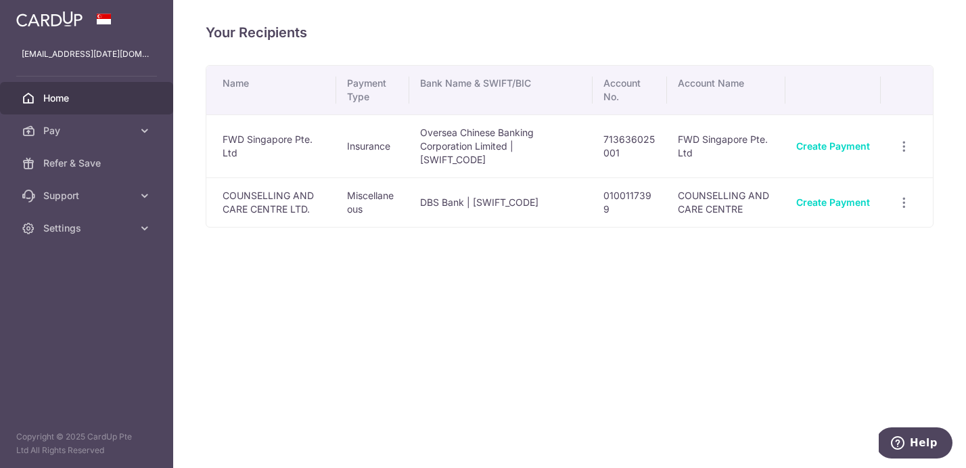
click at [65, 94] on span "Home" at bounding box center [87, 98] width 89 height 14
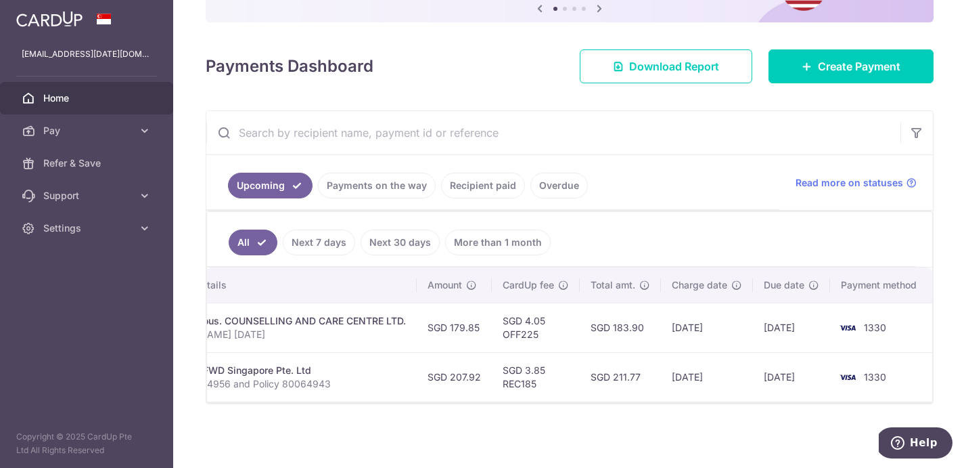
scroll to position [0, 339]
click at [714, 376] on td "17/10/2025" at bounding box center [708, 376] width 92 height 49
click at [638, 371] on td "SGD 211.77" at bounding box center [621, 376] width 81 height 49
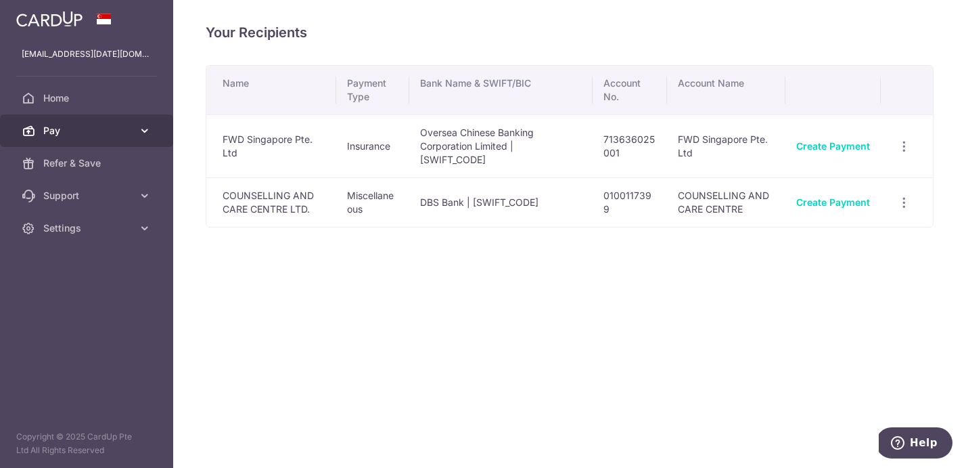
click at [76, 137] on link "Pay" at bounding box center [86, 130] width 173 height 32
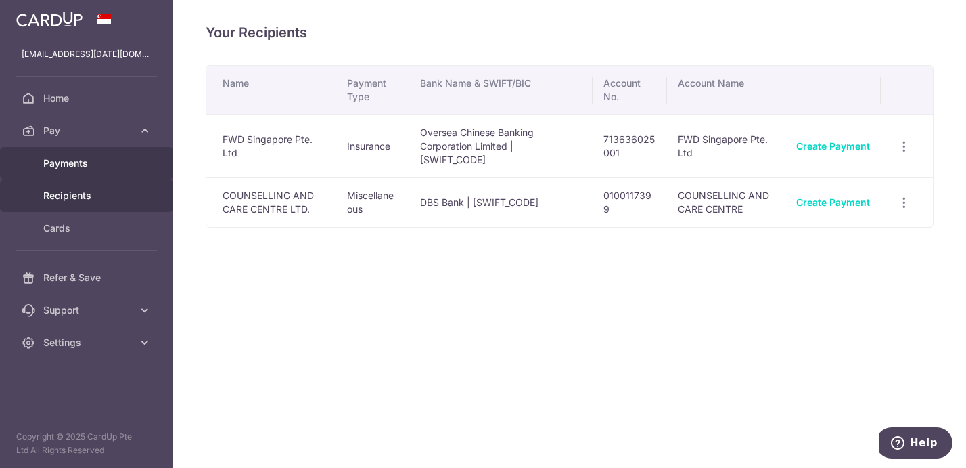
click at [84, 164] on span "Payments" at bounding box center [87, 163] width 89 height 14
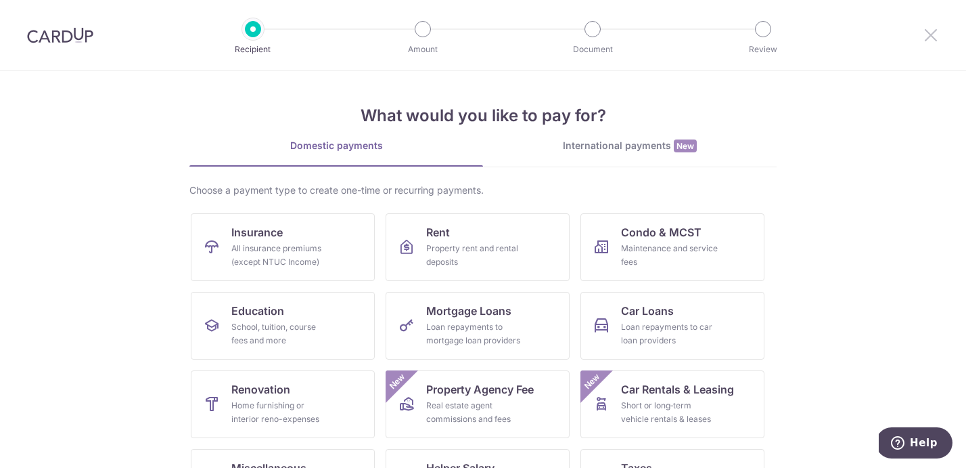
click at [926, 41] on icon at bounding box center [931, 34] width 16 height 17
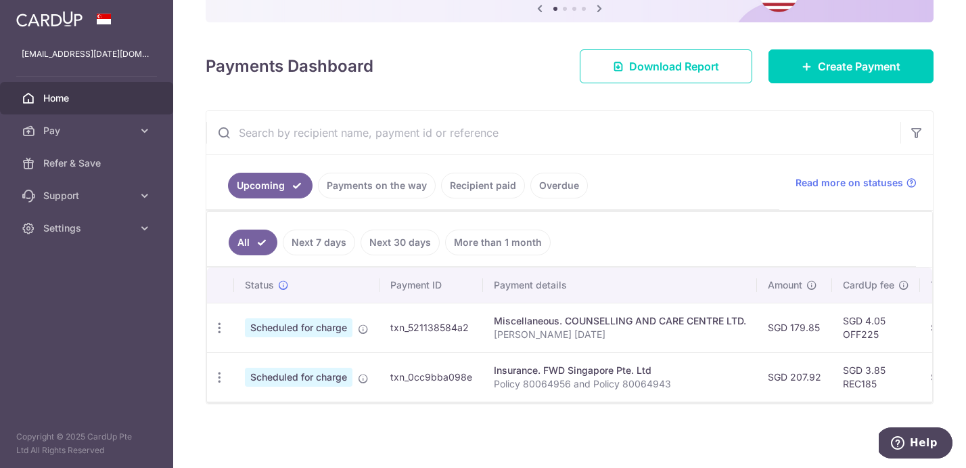
scroll to position [135, 0]
click at [222, 331] on icon "button" at bounding box center [219, 328] width 14 height 14
click at [700, 227] on ul "All Next 7 days Next 30 days More than 1 month" at bounding box center [561, 239] width 709 height 55
click at [406, 332] on td "txn_521138584a2" at bounding box center [432, 326] width 104 height 49
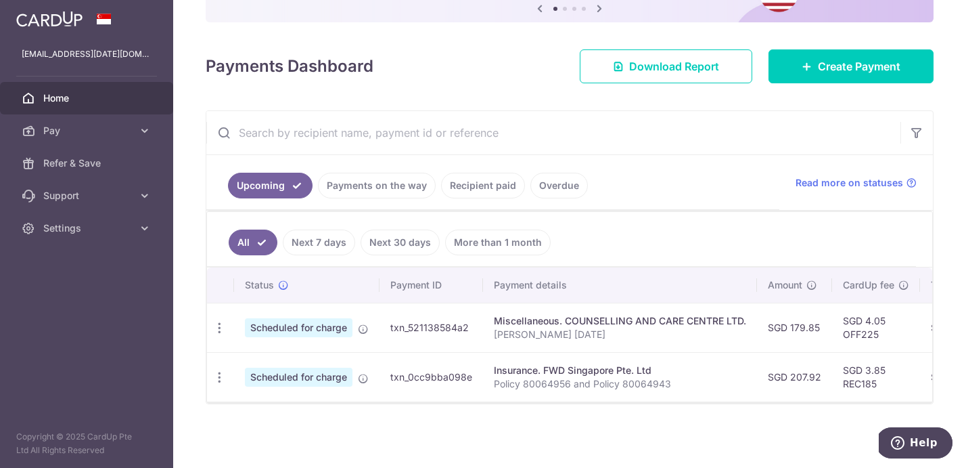
scroll to position [0, 0]
click at [355, 325] on td "Scheduled for charge" at bounding box center [306, 326] width 145 height 49
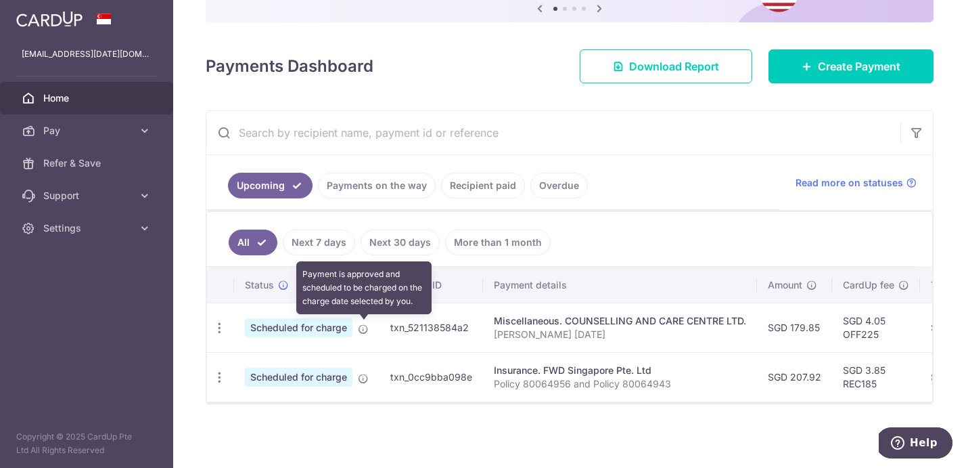
click at [363, 327] on icon at bounding box center [363, 328] width 11 height 11
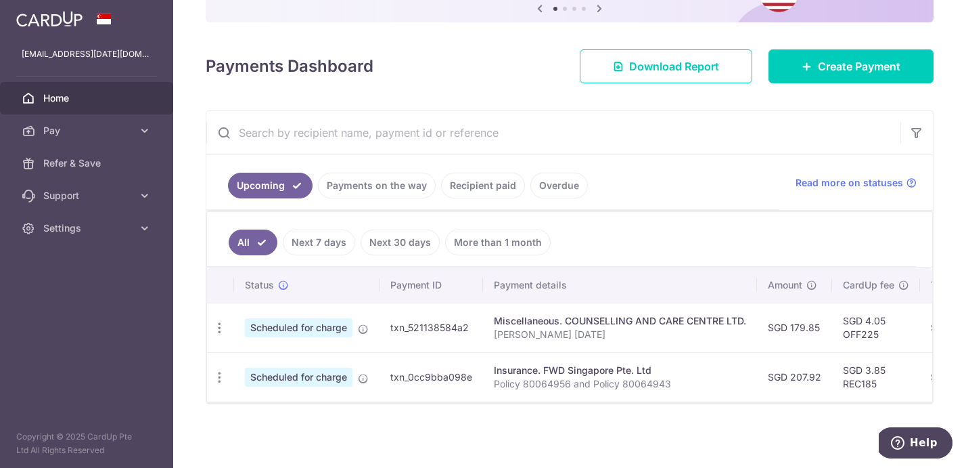
click at [315, 327] on span "Scheduled for charge" at bounding box center [299, 327] width 108 height 19
click at [405, 326] on td "txn_521138584a2" at bounding box center [432, 326] width 104 height 49
click at [223, 330] on icon "button" at bounding box center [219, 328] width 14 height 14
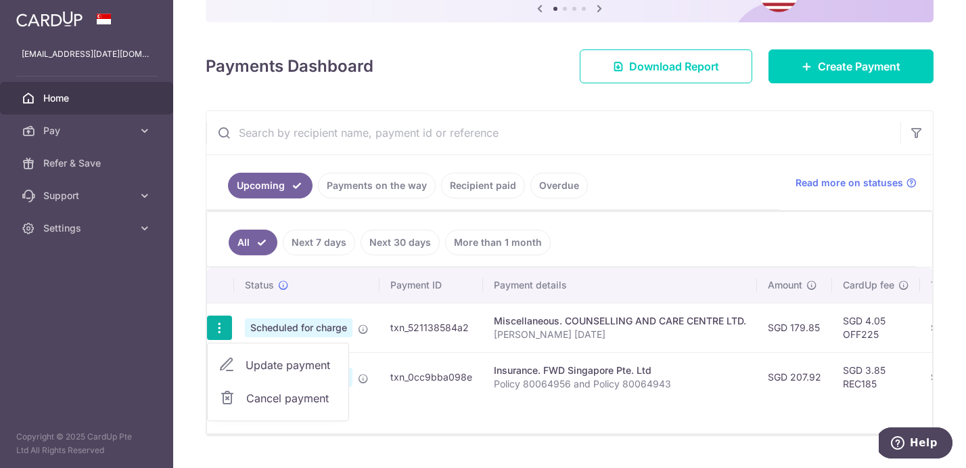
click at [754, 167] on ul "Upcoming Payments on the way Recipient paid Overdue" at bounding box center [492, 182] width 573 height 55
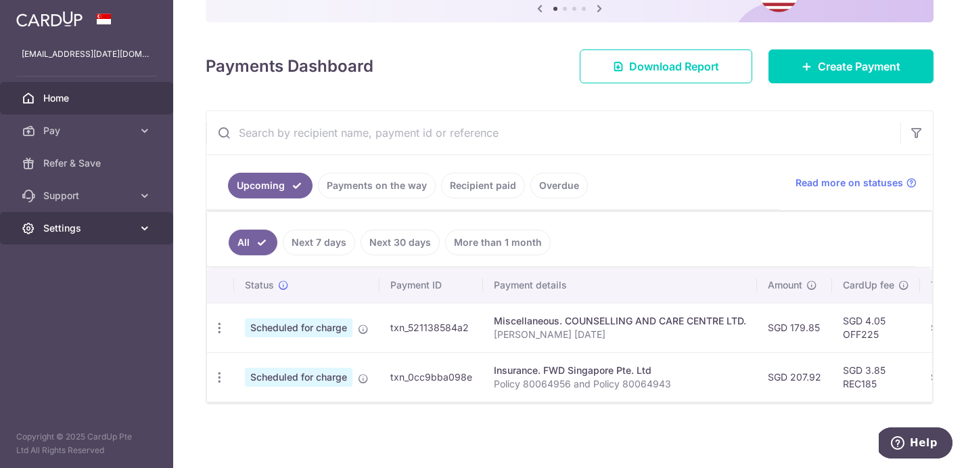
click at [139, 233] on icon at bounding box center [145, 228] width 14 height 14
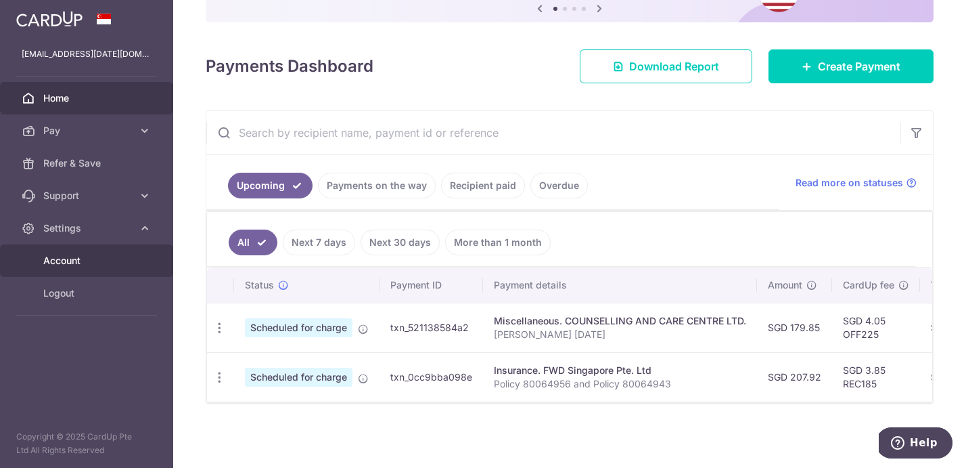
click at [92, 258] on span "Account" at bounding box center [87, 261] width 89 height 14
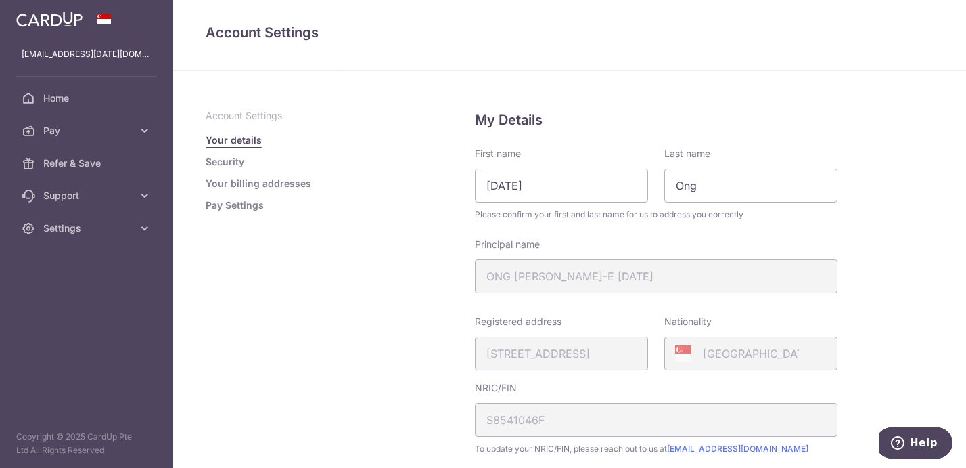
click at [229, 194] on ul "Account Settings Your details Security Your billing addresses Pay Settings" at bounding box center [260, 160] width 108 height 103
click at [233, 184] on link "Your billing addresses" at bounding box center [259, 184] width 106 height 14
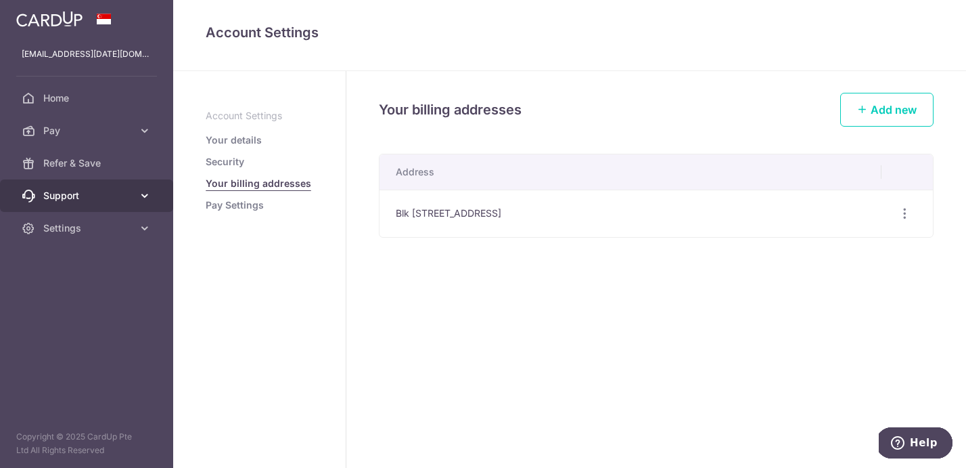
click at [142, 195] on icon at bounding box center [145, 196] width 14 height 14
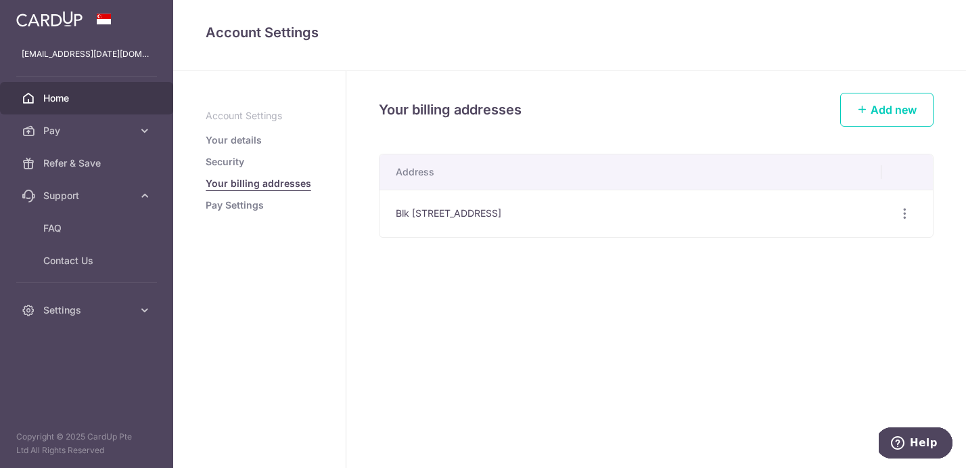
click at [56, 99] on span "Home" at bounding box center [87, 98] width 89 height 14
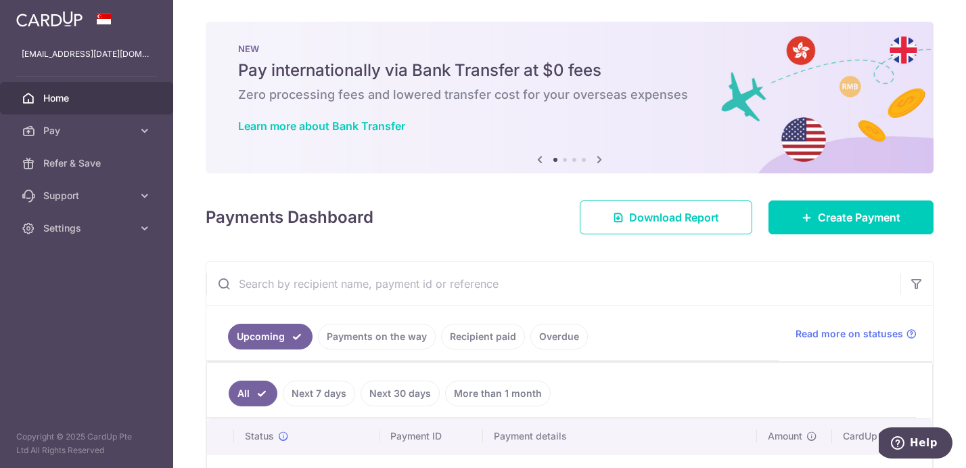
click at [458, 236] on div "× Pause Schedule Pause all future payments in this series Pause just this one p…" at bounding box center [569, 234] width 793 height 468
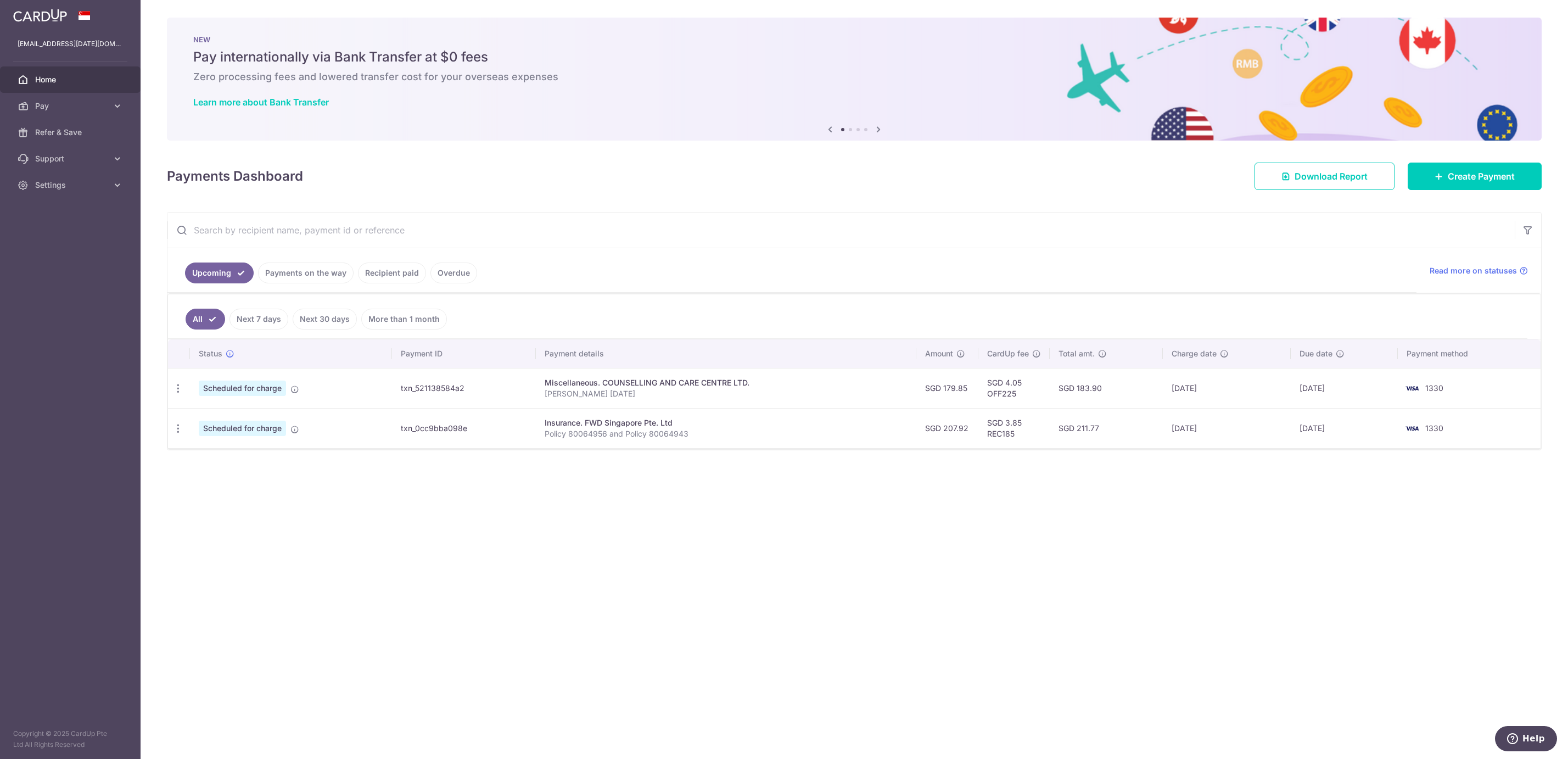
click at [784, 379] on div "× Pause Schedule Pause all future payments in this series Pause just this one p…" at bounding box center [854, 379] width 1428 height 759
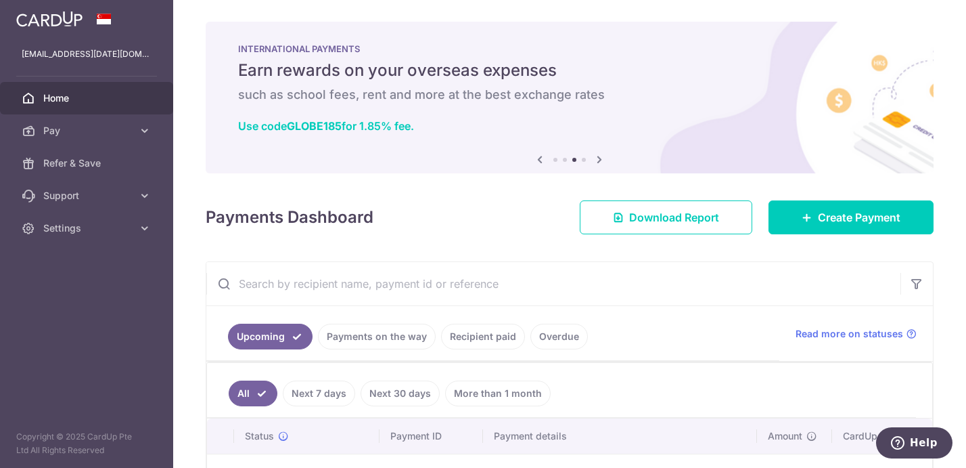
click at [592, 160] on icon at bounding box center [599, 159] width 16 height 17
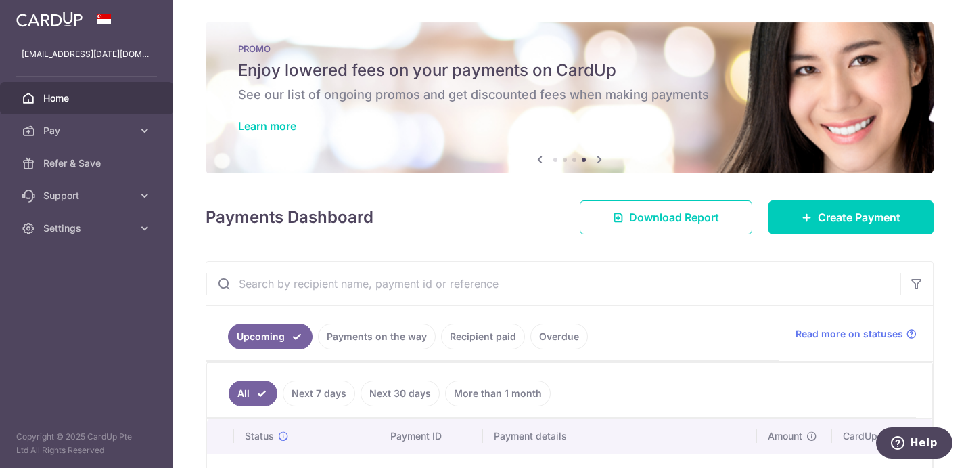
click at [600, 160] on icon at bounding box center [599, 159] width 16 height 17
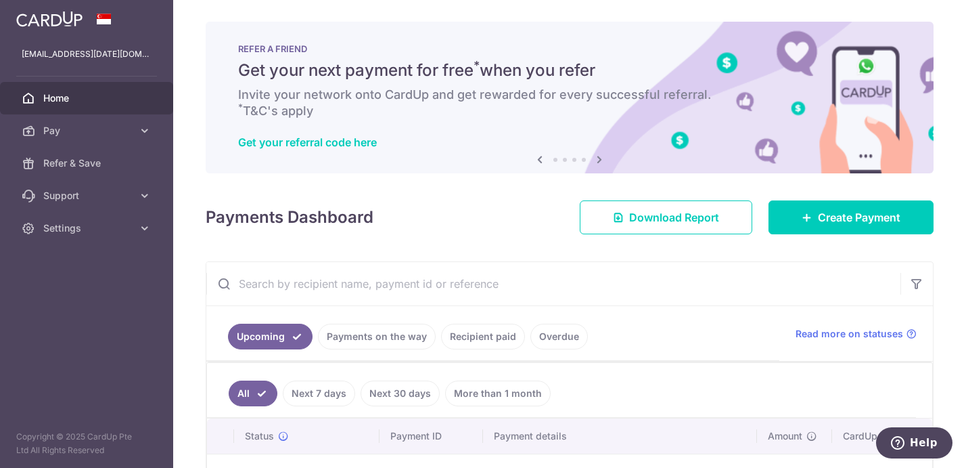
click at [600, 160] on icon at bounding box center [599, 159] width 16 height 17
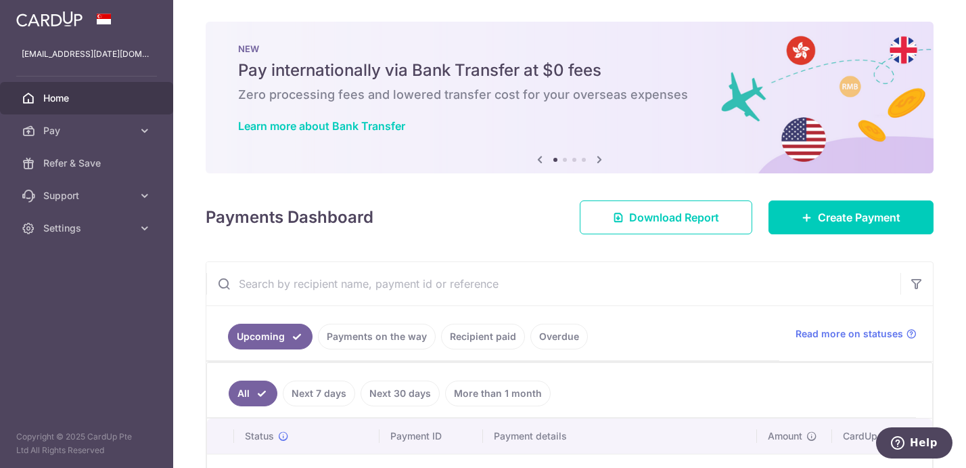
click at [606, 159] on img at bounding box center [570, 98] width 728 height 152
click at [597, 159] on icon at bounding box center [599, 159] width 16 height 17
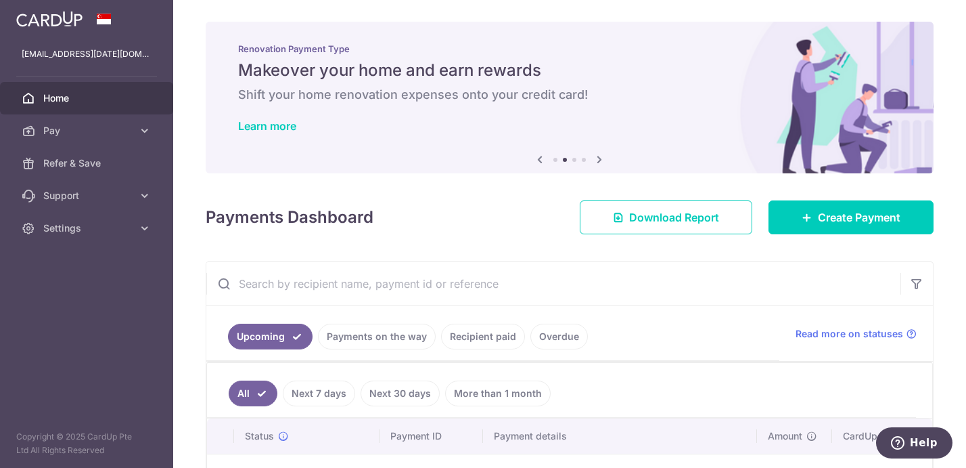
click at [597, 159] on icon at bounding box center [599, 159] width 16 height 17
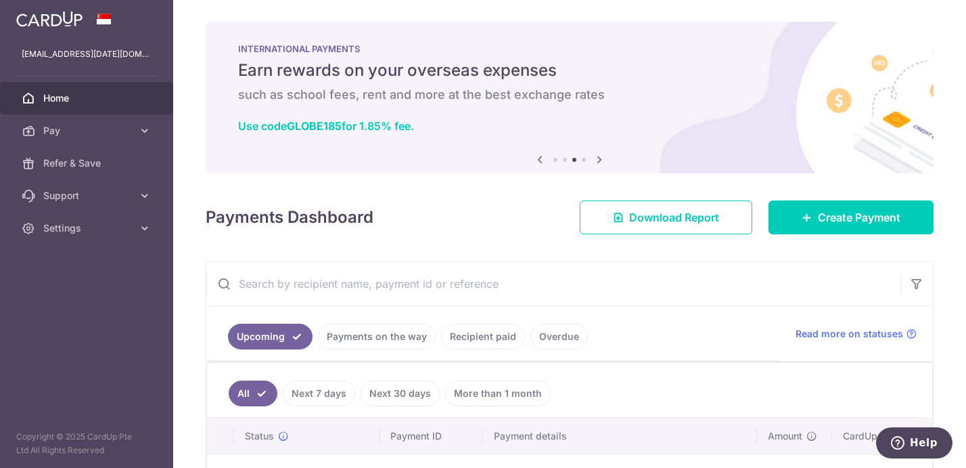
click at [544, 232] on div "Payments Dashboard Download Report Create Payment" at bounding box center [570, 214] width 728 height 39
